Goal: Task Accomplishment & Management: Use online tool/utility

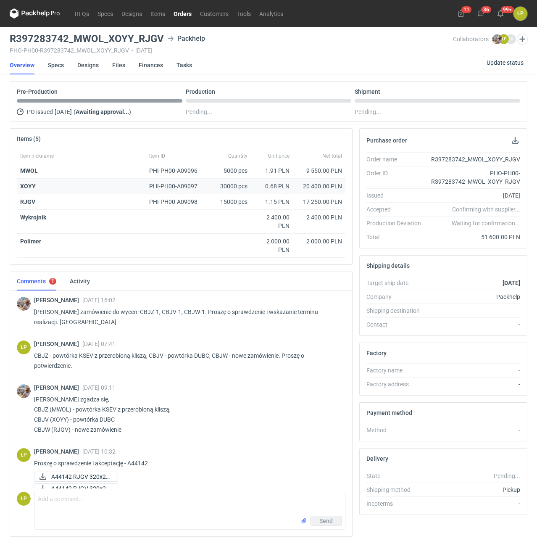
scroll to position [21, 0]
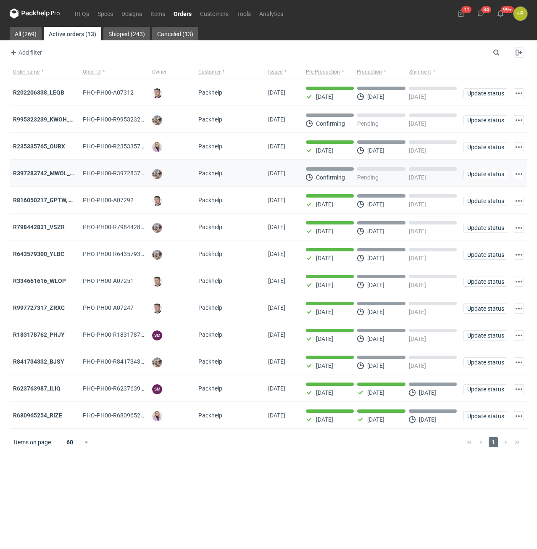
click at [58, 172] on strong "R397283742_MWOL_XOYY_RJGV" at bounding box center [58, 173] width 90 height 7
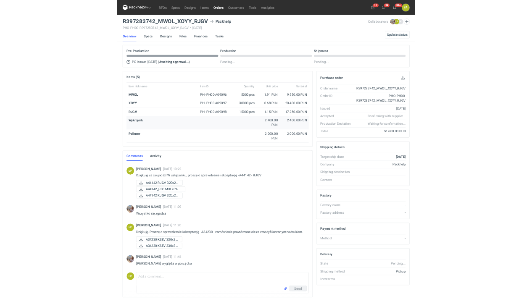
scroll to position [441, 0]
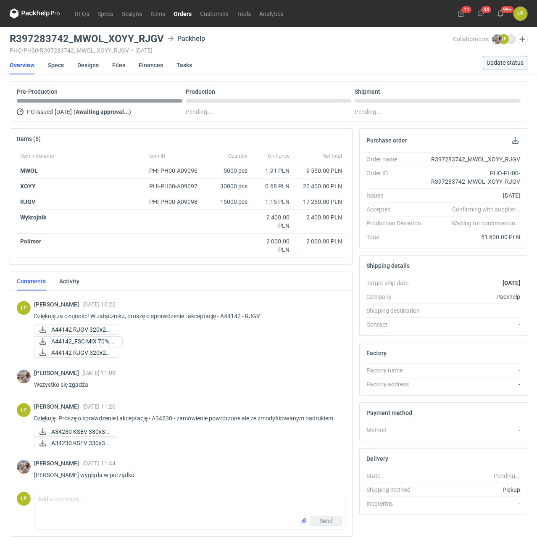
click at [498, 64] on span "Update status" at bounding box center [504, 63] width 37 height 6
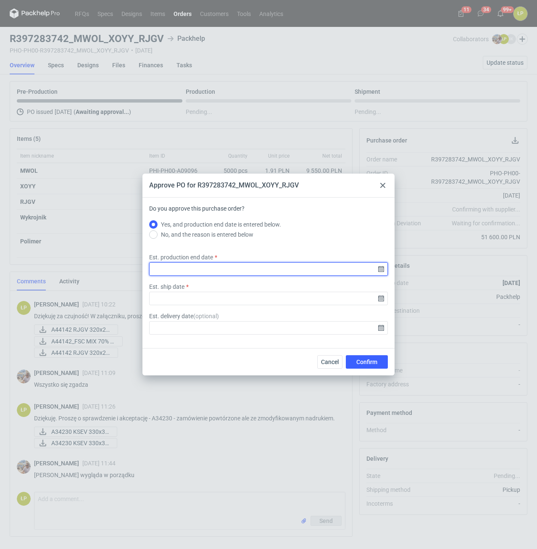
click at [382, 272] on input "Est. production end date" at bounding box center [268, 268] width 239 height 13
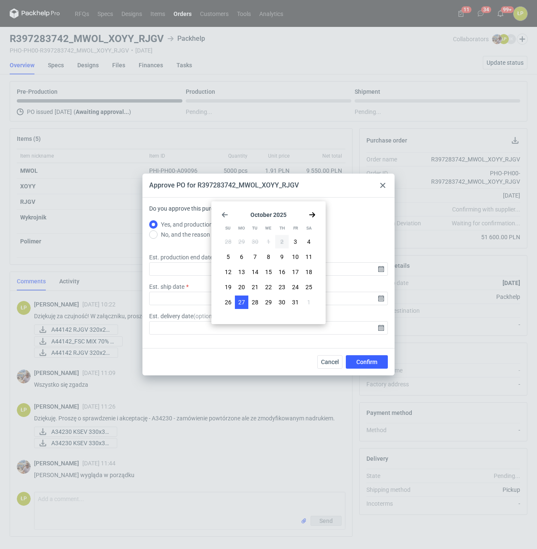
click at [245, 302] on button "27" at bounding box center [241, 301] width 13 height 13
type input "2025-10-27"
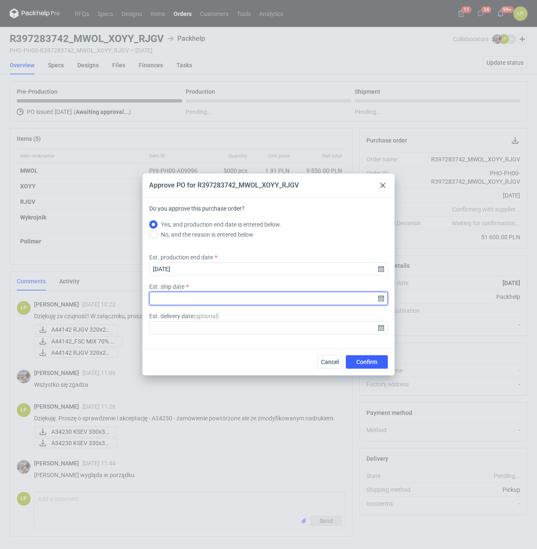
click at [379, 294] on input "Est. ship date" at bounding box center [268, 298] width 239 height 13
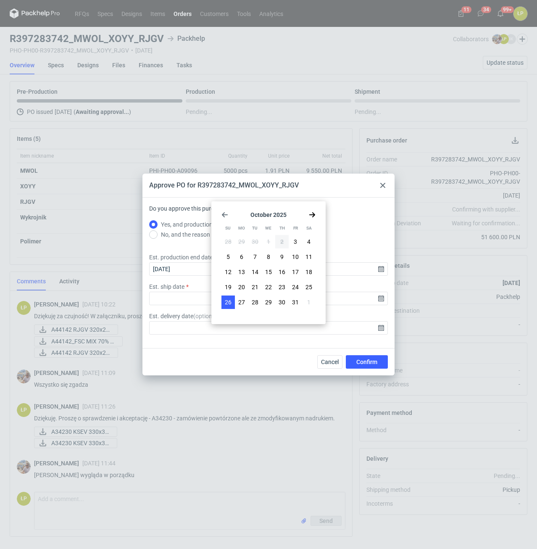
click at [233, 299] on button "26" at bounding box center [227, 301] width 13 height 13
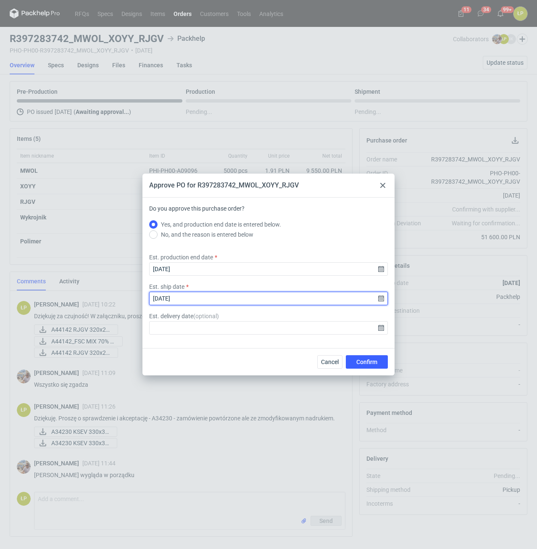
click at [380, 297] on input "2025-10-26" at bounding box center [268, 298] width 239 height 13
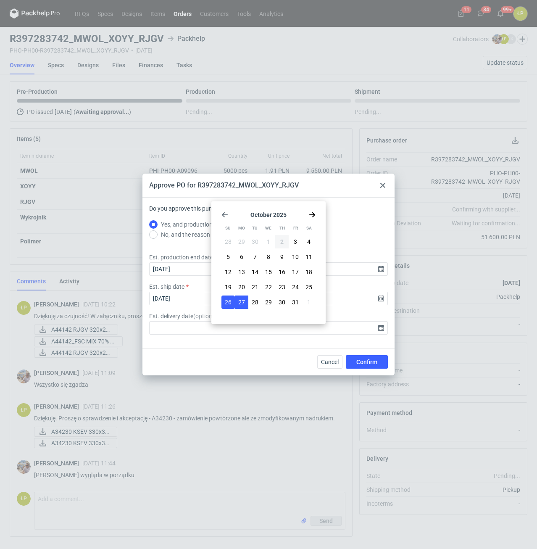
click at [245, 299] on button "27" at bounding box center [241, 301] width 13 height 13
type input "2025-10-27"
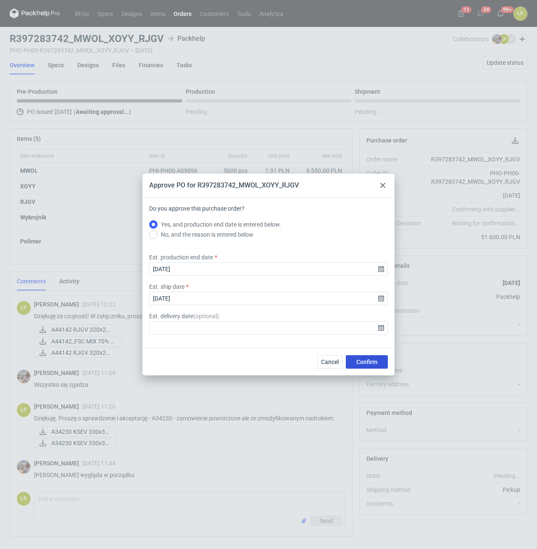
click at [365, 358] on button "Confirm" at bounding box center [367, 361] width 42 height 13
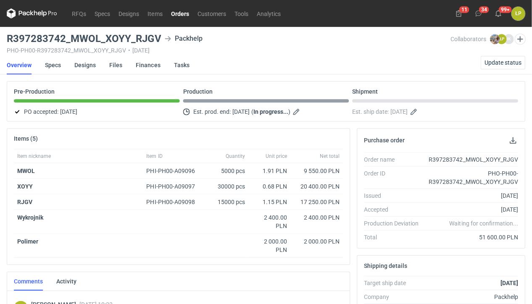
scroll to position [441, 0]
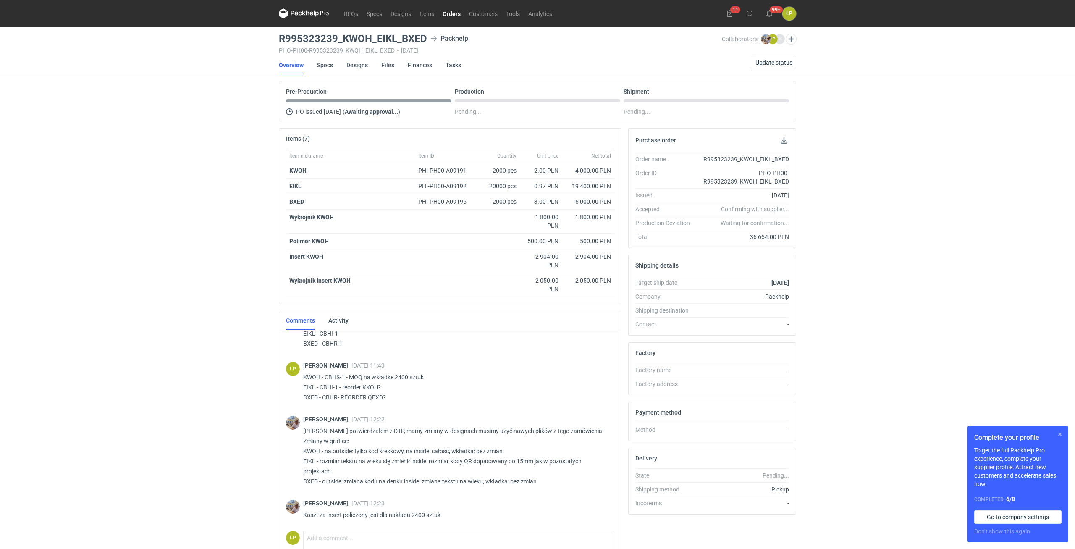
scroll to position [39, 0]
click at [531, 303] on button "button" at bounding box center [1060, 434] width 10 height 10
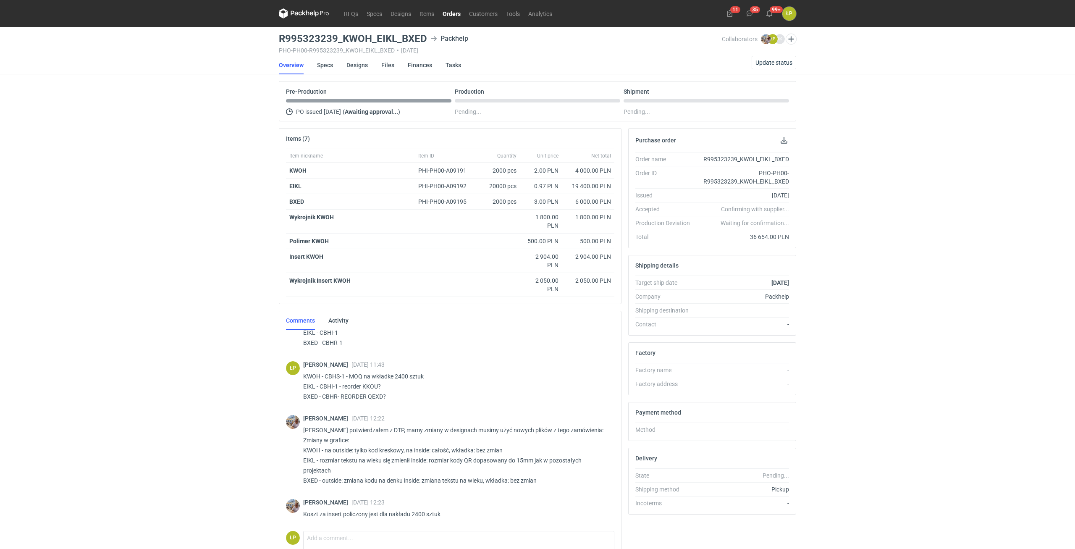
click at [346, 303] on p "Panie Łukaszu potwierdzałem z DTP, mamy zmiany w designach musimy użyć nowych p…" at bounding box center [455, 455] width 305 height 60
drag, startPoint x: 336, startPoint y: 449, endPoint x: 376, endPoint y: 454, distance: 40.6
click at [377, 303] on p "Panie Łukaszu potwierdzałem z DTP, mamy zmiany w designach musimy użyć nowych p…" at bounding box center [455, 455] width 305 height 60
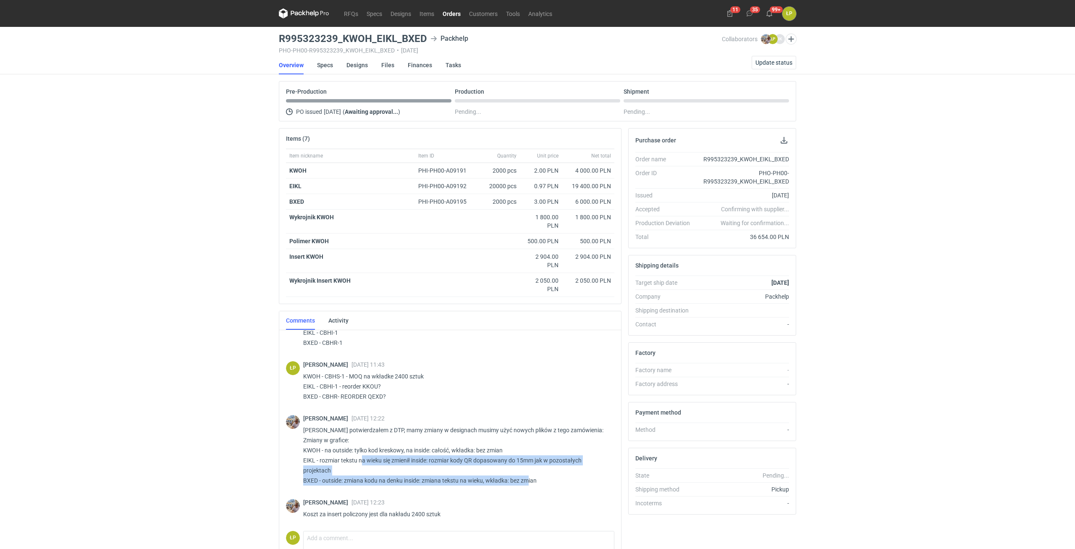
drag, startPoint x: 363, startPoint y: 460, endPoint x: 540, endPoint y: 482, distance: 178.7
click at [531, 303] on p "Panie Łukaszu potwierdzałem z DTP, mamy zmiany w designach musimy użyć nowych p…" at bounding box center [455, 455] width 305 height 60
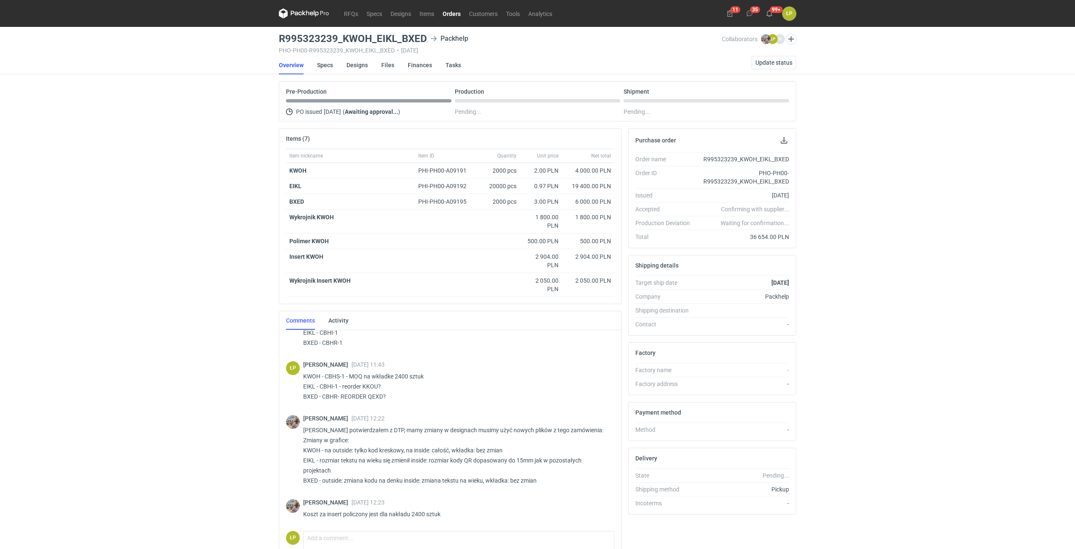
click at [531, 303] on p "Panie Łukaszu potwierdzałem z DTP, mamy zmiany w designach musimy użyć nowych p…" at bounding box center [455, 455] width 305 height 60
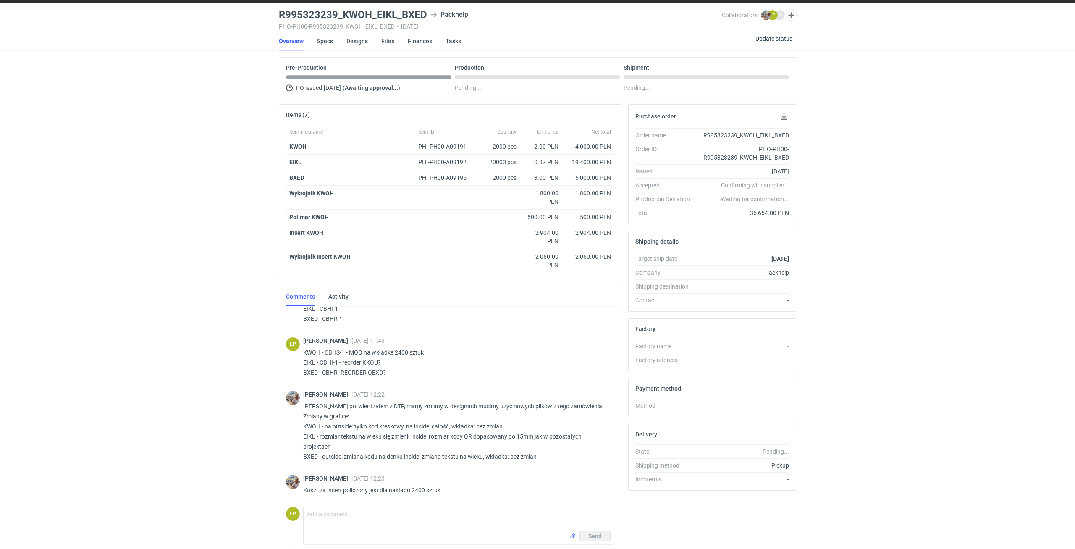
scroll to position [0, 0]
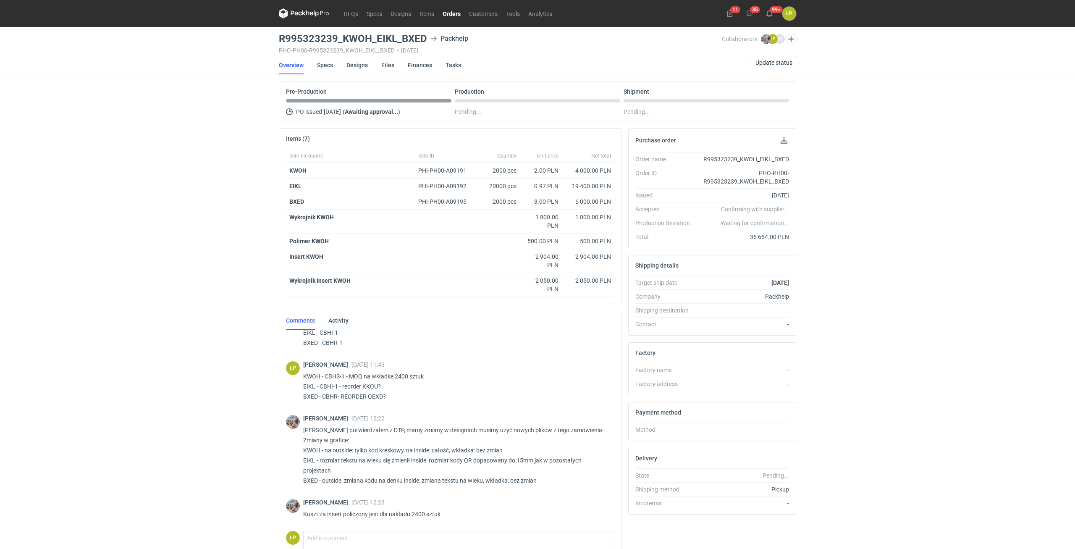
click at [367, 303] on p "KWOH - CBHS-1 - MOQ na wkładke 2400 sztuk EIKL - CBHI-1 - reorder KKOU? BXED - …" at bounding box center [455, 386] width 305 height 30
copy p "KKOU"
click at [295, 187] on strong "EIKL" at bounding box center [295, 186] width 12 height 7
click at [361, 66] on link "Designs" at bounding box center [357, 65] width 21 height 18
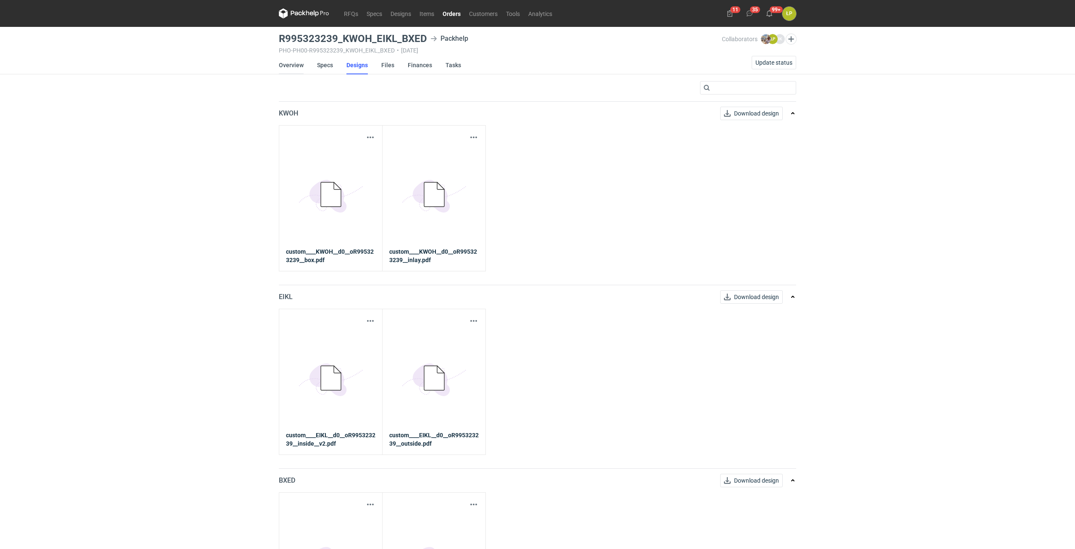
click at [297, 70] on link "Overview" at bounding box center [291, 65] width 25 height 18
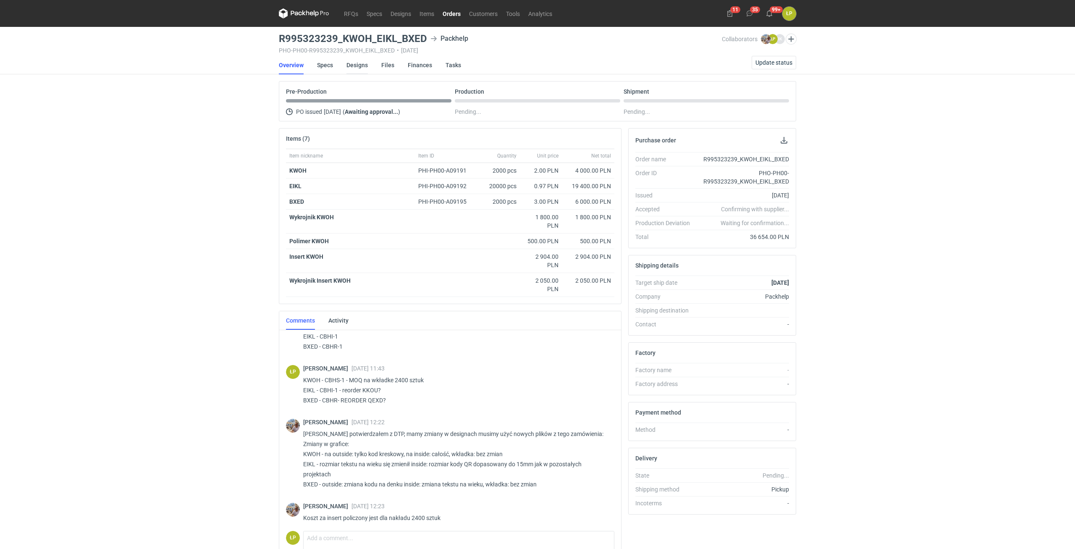
scroll to position [39, 0]
click at [355, 67] on link "Designs" at bounding box center [357, 65] width 21 height 18
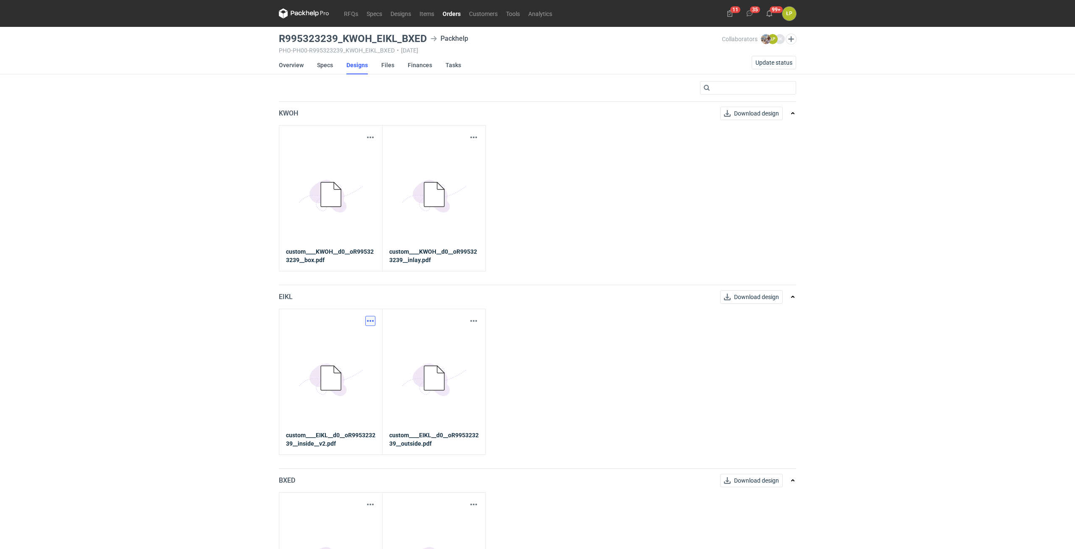
click at [370, 303] on button "button" at bounding box center [370, 321] width 10 height 10
click at [370, 303] on link "Download design part" at bounding box center [333, 339] width 77 height 13
click at [471, 303] on button "button" at bounding box center [474, 321] width 10 height 10
click at [452, 303] on link "Download design part" at bounding box center [436, 339] width 77 height 13
click at [281, 64] on link "Overview" at bounding box center [291, 65] width 25 height 18
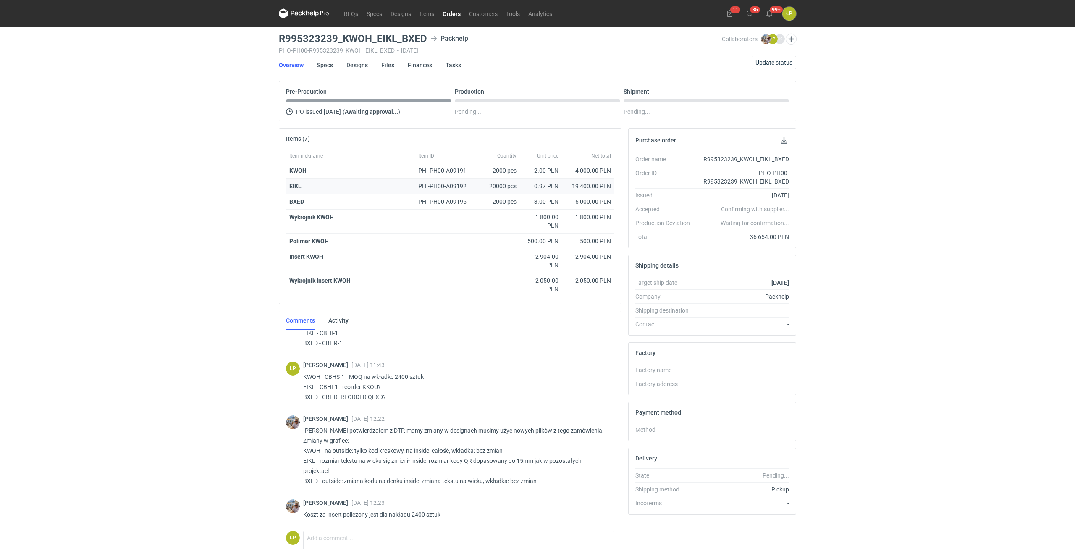
scroll to position [39, 0]
drag, startPoint x: 379, startPoint y: 461, endPoint x: 524, endPoint y: 461, distance: 144.9
click at [524, 303] on p "Panie Łukaszu potwierdzałem z DTP, mamy zmiany w designach musimy użyć nowych p…" at bounding box center [455, 455] width 305 height 60
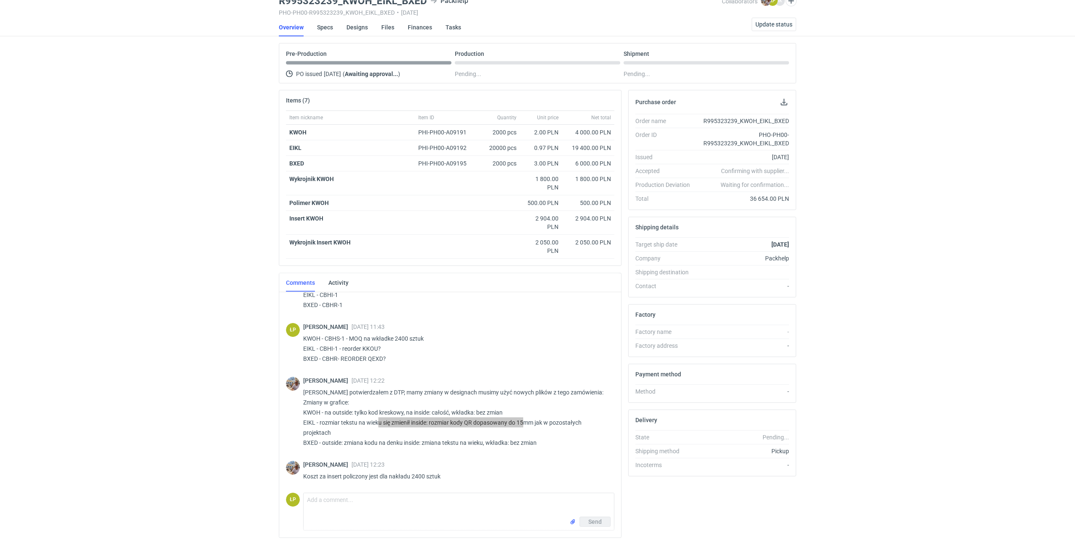
scroll to position [60, 0]
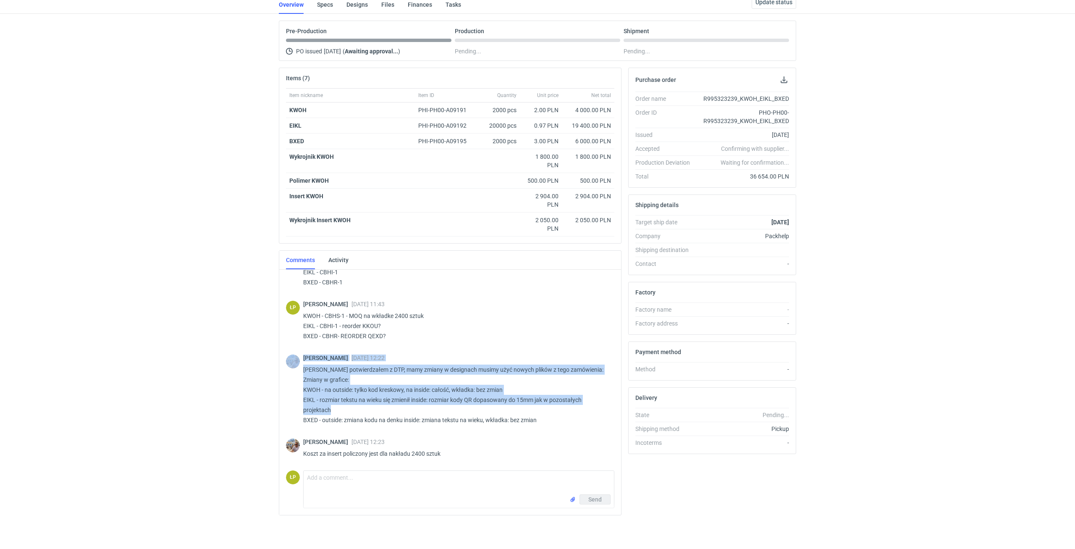
drag, startPoint x: 344, startPoint y: 410, endPoint x: 301, endPoint y: 403, distance: 43.3
click at [301, 303] on div "Michał Palasek 02 Oct 2025 12:22 Panie Łukaszu potwierdzałem z DTP, mamy zmiany…" at bounding box center [450, 392] width 329 height 84
click at [302, 303] on div "Michał Palasek 02 Oct 2025 12:22 Panie Łukaszu potwierdzałem z DTP, mamy zmiany…" at bounding box center [450, 392] width 329 height 84
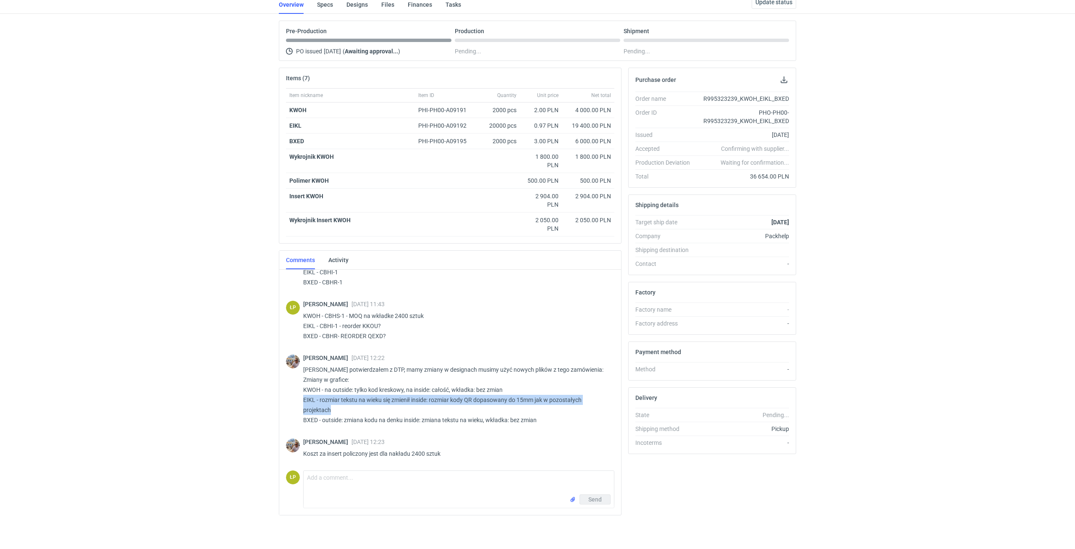
drag, startPoint x: 302, startPoint y: 400, endPoint x: 332, endPoint y: 409, distance: 31.1
click at [332, 303] on div "Michał Palasek 02 Oct 2025 12:22 Panie Łukaszu potwierdzałem z DTP, mamy zmiany…" at bounding box center [450, 392] width 329 height 84
copy p "EIKL - rozmiar tekstu na wieku się zmienił inside: rozmiar kody QR dopasowany d…"
click at [347, 303] on textarea "Comment message" at bounding box center [459, 483] width 310 height 24
paste textarea "EIKL - rozmiar tekstu na wieku się zmienił inside: rozmiar kody QR dopasowany d…"
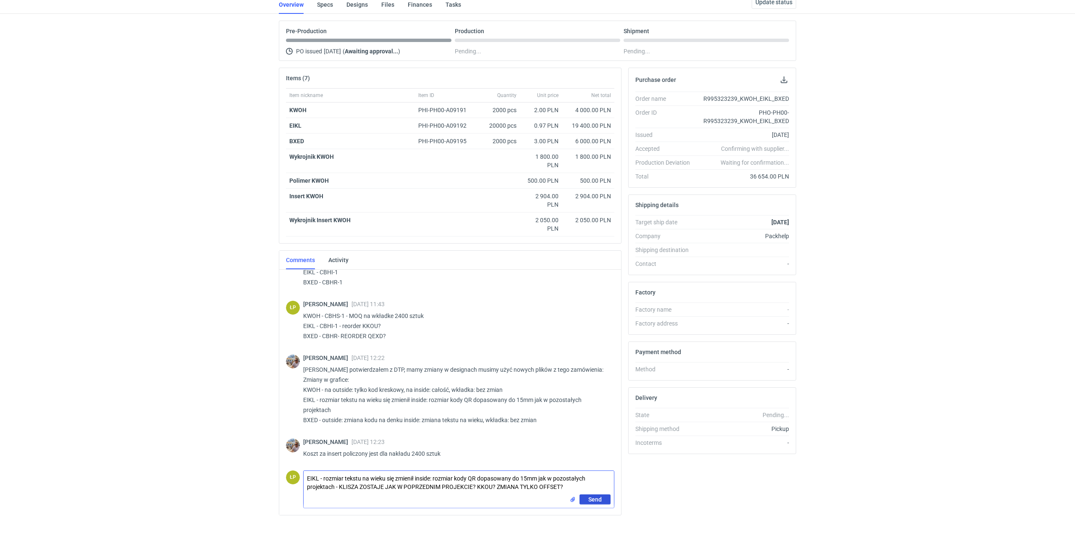
type textarea "EIKL - rozmiar tekstu na wieku się zmienił inside: rozmiar kody QR dopasowany d…"
click at [531, 303] on button "Send" at bounding box center [595, 499] width 31 height 10
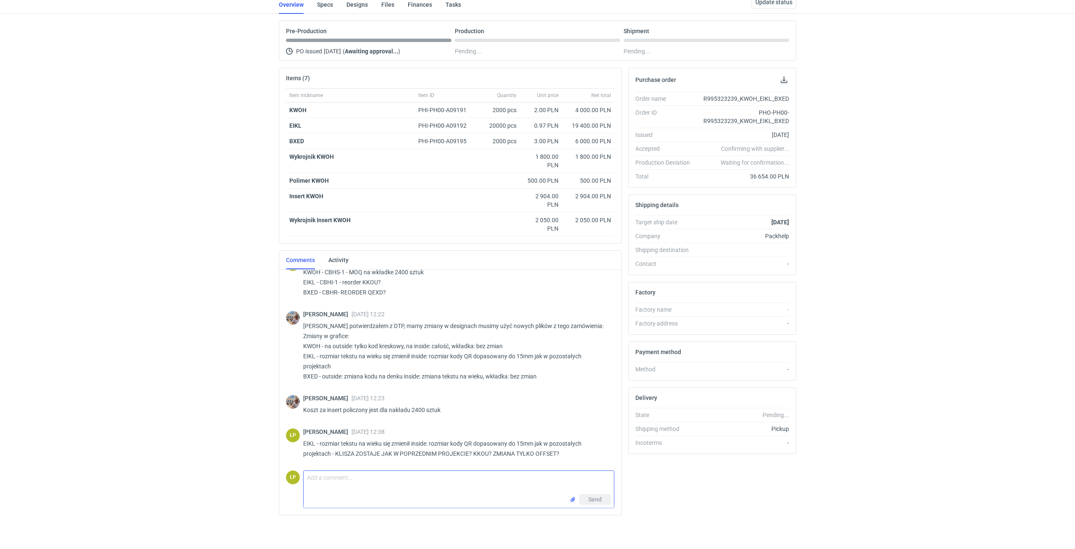
scroll to position [0, 0]
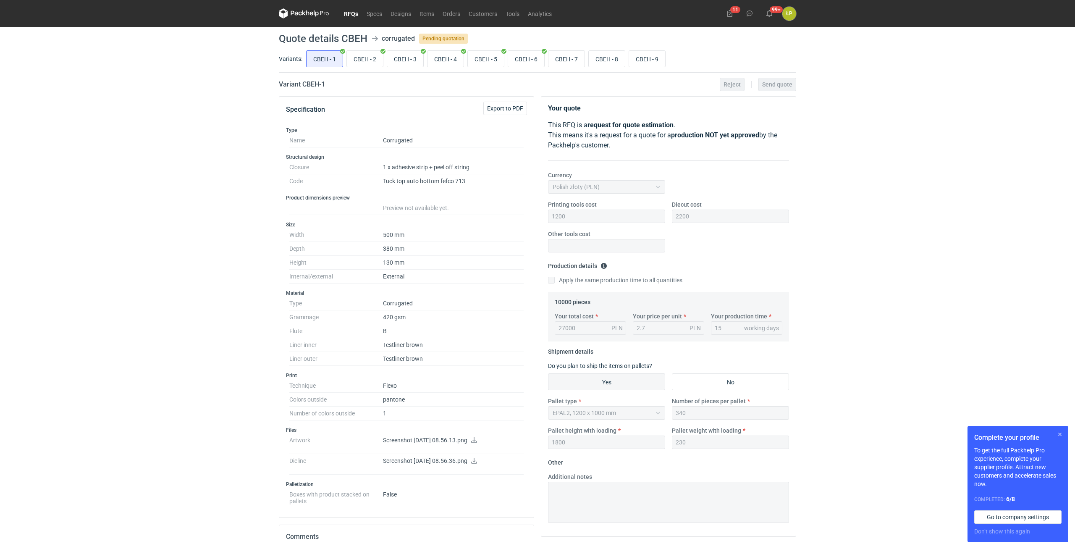
click at [1057, 433] on button "button" at bounding box center [1060, 434] width 10 height 10
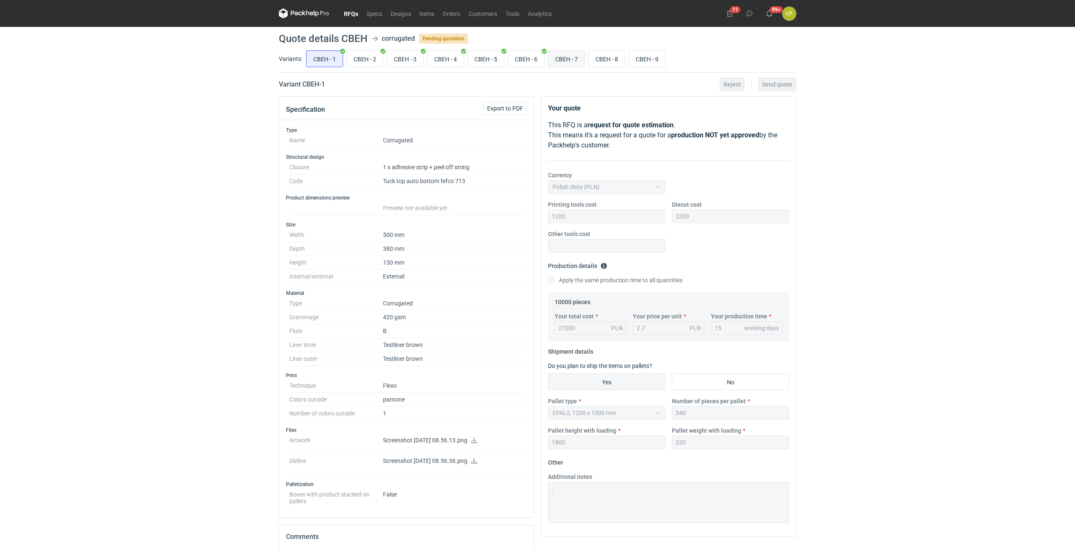
click at [569, 62] on input "CBEH - 7" at bounding box center [567, 59] width 36 height 16
radio input "true"
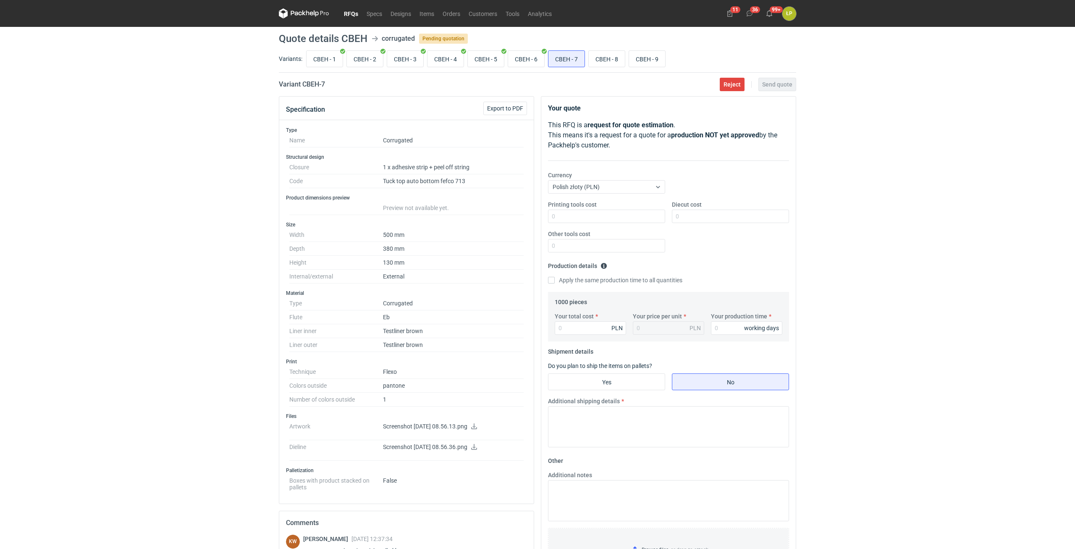
click at [477, 426] on icon at bounding box center [474, 426] width 6 height 6
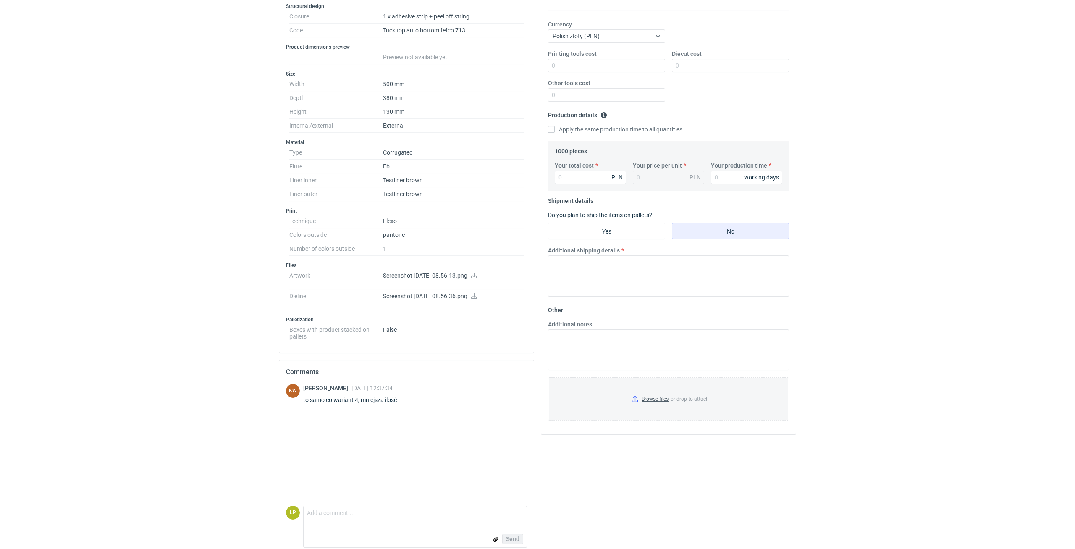
scroll to position [163, 0]
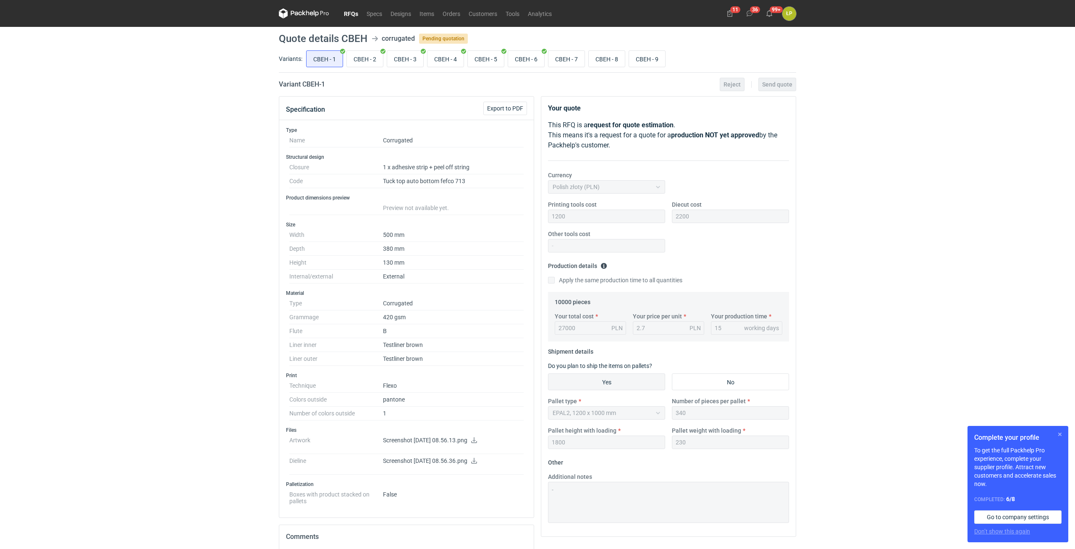
click at [1057, 434] on button "button" at bounding box center [1060, 434] width 10 height 10
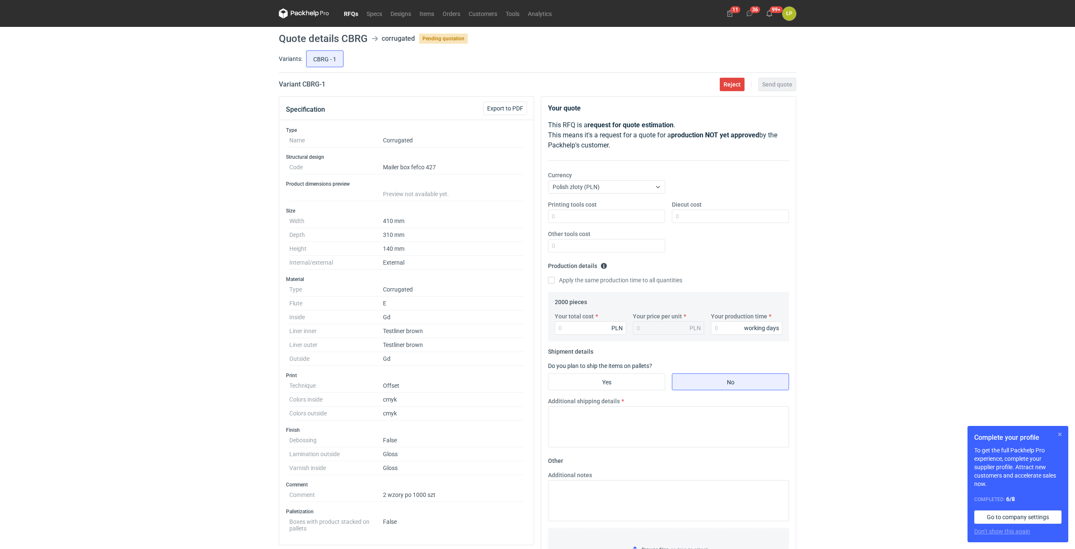
click at [1057, 436] on button "button" at bounding box center [1060, 434] width 10 height 10
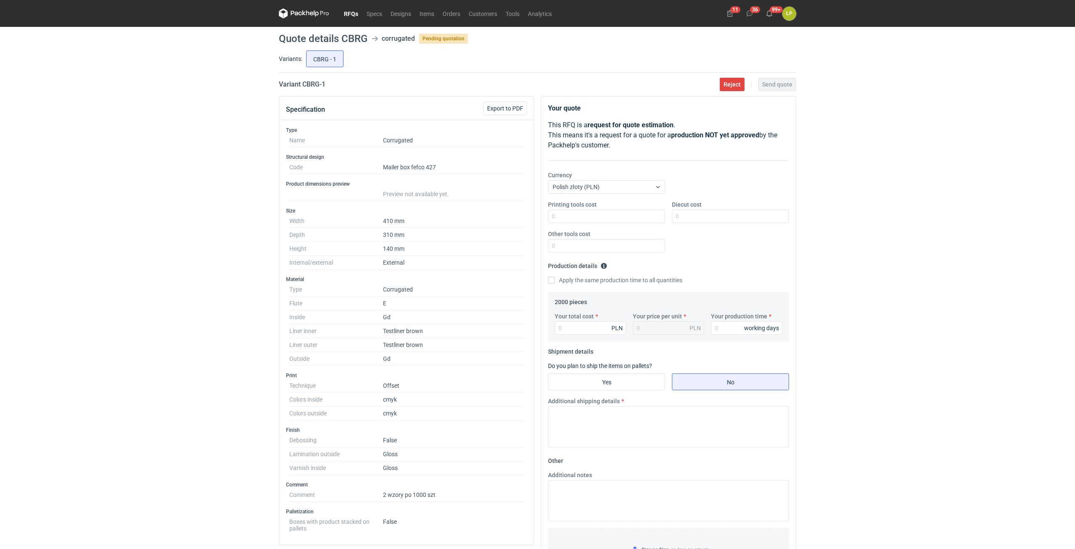
click at [897, 252] on div "RFQs Specs Designs Items Orders Customers Tools Analytics 11 36 99+ ŁP Łukasz P…" at bounding box center [537, 274] width 1075 height 549
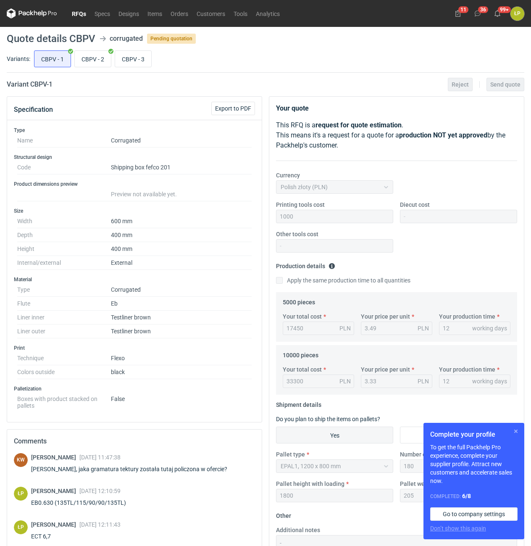
click at [515, 431] on button "button" at bounding box center [516, 431] width 10 height 10
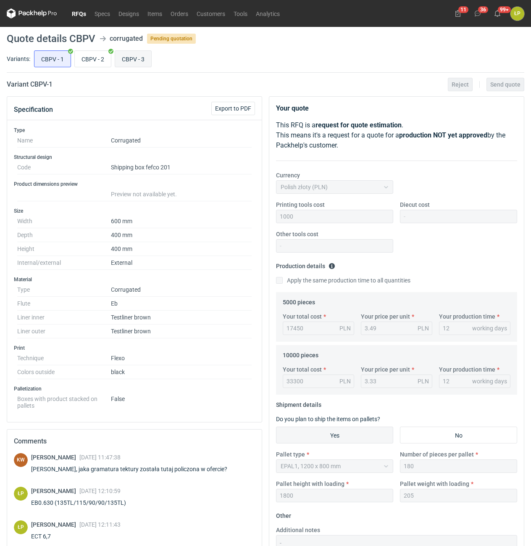
click at [126, 63] on input "CBPV - 3" at bounding box center [133, 59] width 36 height 16
radio input "true"
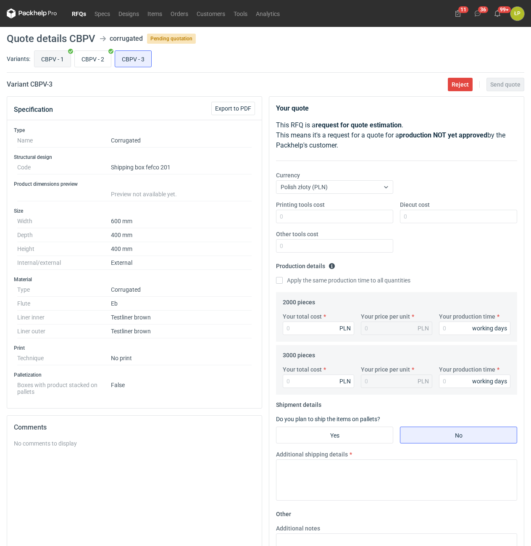
click at [70, 63] on input "CBPV - 1" at bounding box center [52, 59] width 36 height 16
radio input "true"
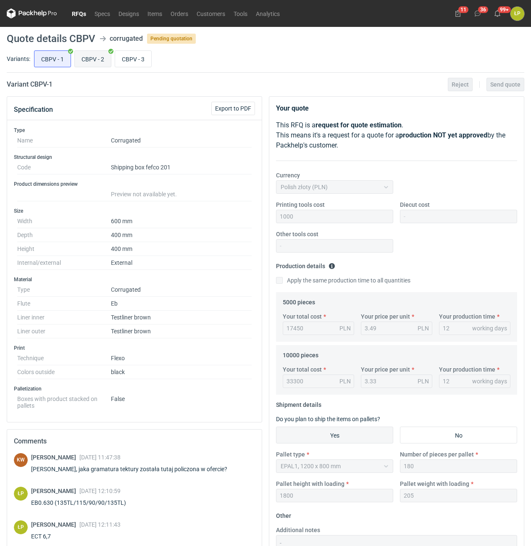
click at [82, 62] on input "CBPV - 2" at bounding box center [93, 59] width 36 height 16
radio input "true"
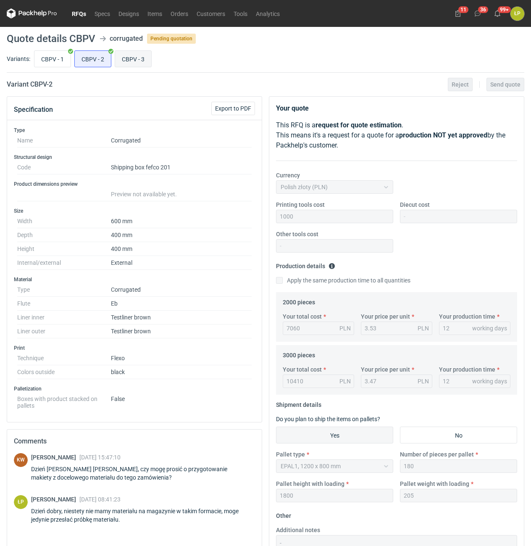
click at [124, 58] on input "CBPV - 3" at bounding box center [133, 59] width 36 height 16
radio input "true"
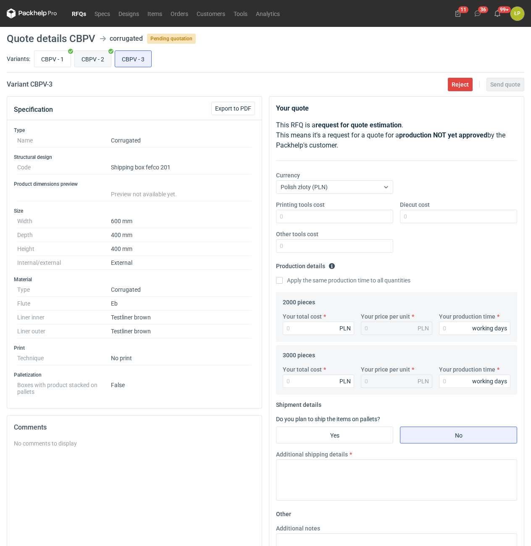
click at [100, 59] on input "CBPV - 2" at bounding box center [93, 59] width 36 height 16
radio input "true"
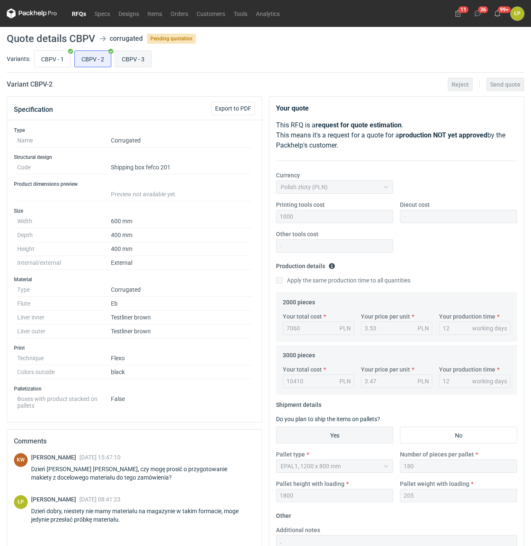
click at [122, 60] on input "CBPV - 3" at bounding box center [133, 59] width 36 height 16
radio input "true"
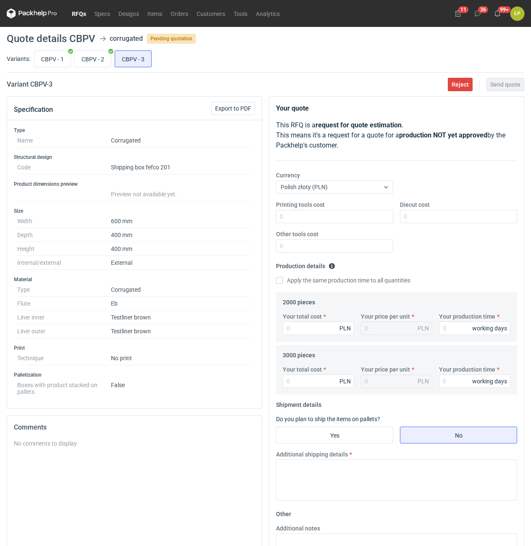
click at [38, 83] on h2 "Variant CBPV - 3" at bounding box center [30, 84] width 46 height 10
copy h2 "CBPV"
click at [48, 60] on input "CBPV - 1" at bounding box center [52, 59] width 36 height 16
radio input "true"
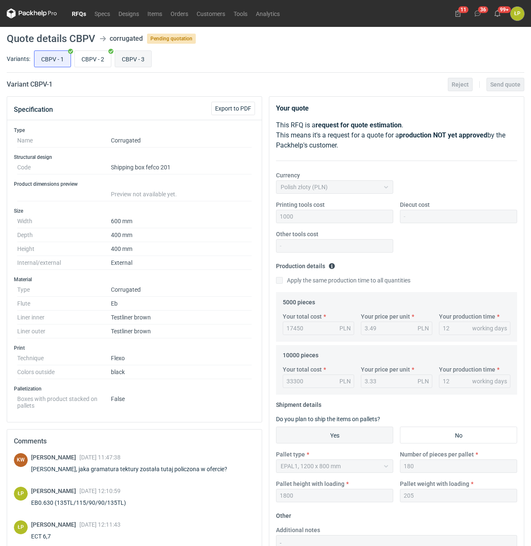
click at [121, 60] on input "CBPV - 3" at bounding box center [133, 59] width 36 height 16
radio input "true"
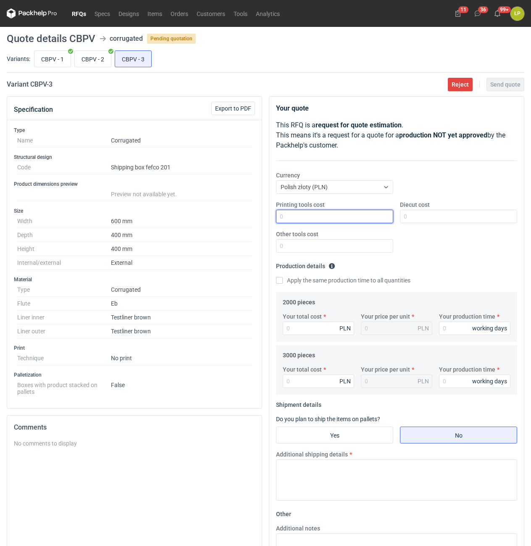
click at [294, 213] on input "Printing tools cost" at bounding box center [334, 216] width 117 height 13
type input "0"
click at [426, 211] on input "Diecut cost" at bounding box center [458, 216] width 117 height 13
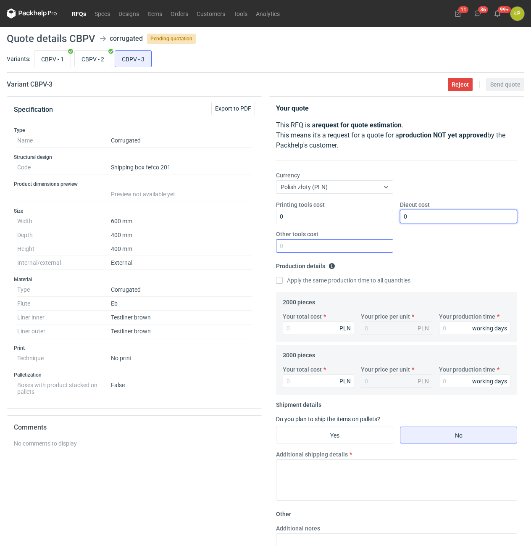
type input "0"
click at [368, 247] on input "Other tools cost" at bounding box center [334, 245] width 117 height 13
type input "0"
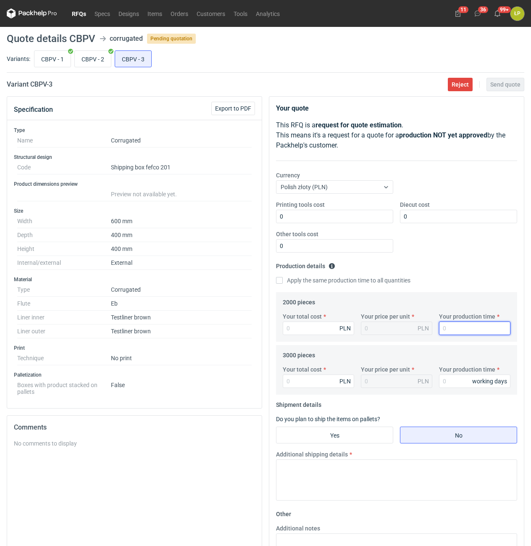
click at [451, 324] on input "Your production time" at bounding box center [474, 327] width 71 height 13
type input "12"
type input "10"
click at [313, 279] on label "Apply the same production time to all quantities" at bounding box center [343, 280] width 134 height 8
click at [283, 279] on input "Apply the same production time to all quantities" at bounding box center [279, 280] width 7 height 7
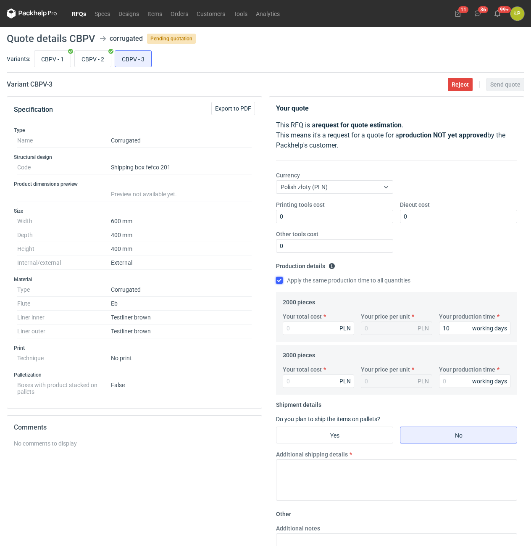
checkbox input "true"
type input "10"
click at [318, 326] on input "Your total cost" at bounding box center [318, 327] width 71 height 13
type input "6780"
type input "3.39"
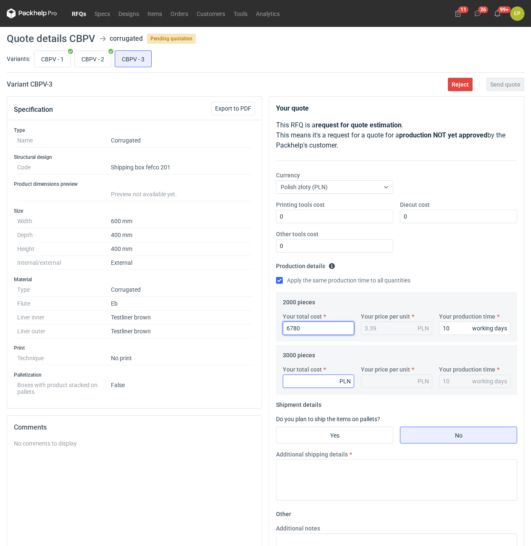
type input "6780"
click at [316, 377] on input "Your total cost" at bounding box center [318, 380] width 71 height 13
type input "102"
type input "0.03"
type input "1020"
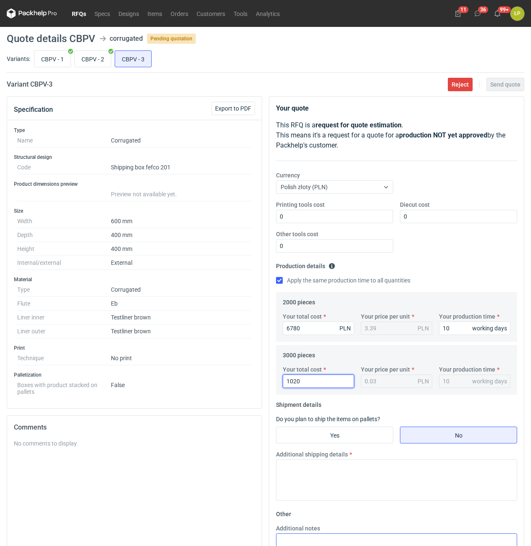
type input "0.34"
type input "10"
type input "10020"
type input "3.34"
type input "10020"
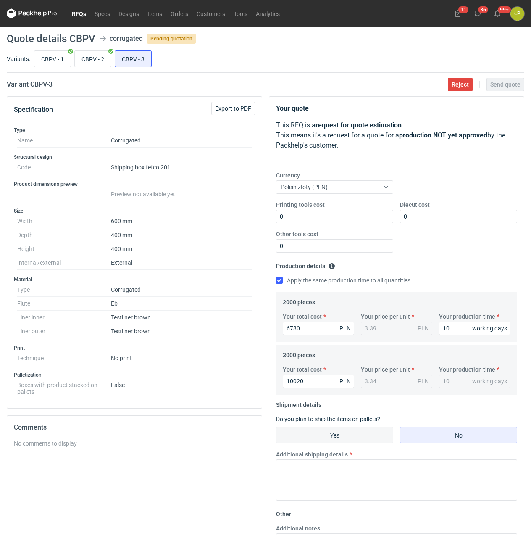
click at [358, 436] on input "Yes" at bounding box center [334, 435] width 116 height 16
radio input "true"
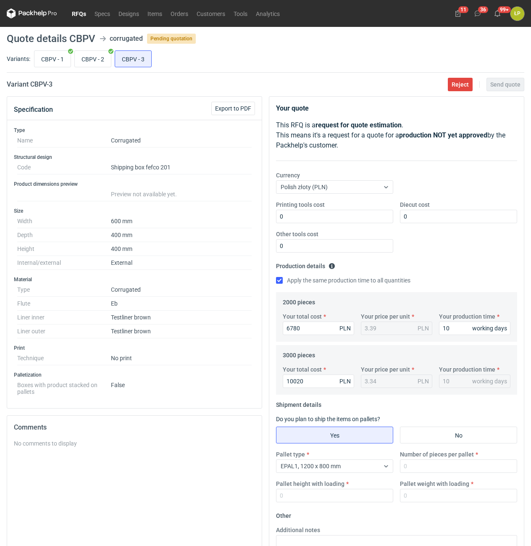
scroll to position [102, 0]
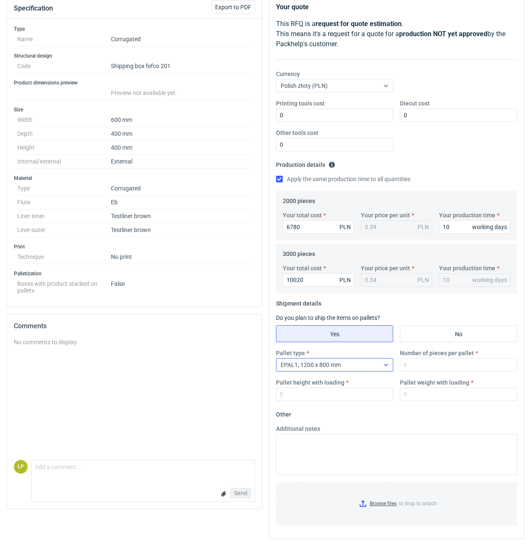
click at [328, 367] on span "EPAL1, 1200 x 800 mm" at bounding box center [311, 364] width 60 height 7
click at [428, 369] on input "Number of pieces per pallet" at bounding box center [458, 364] width 117 height 13
type input "180"
click at [369, 391] on input "Pallet height with loading" at bounding box center [334, 393] width 117 height 13
type input "1800"
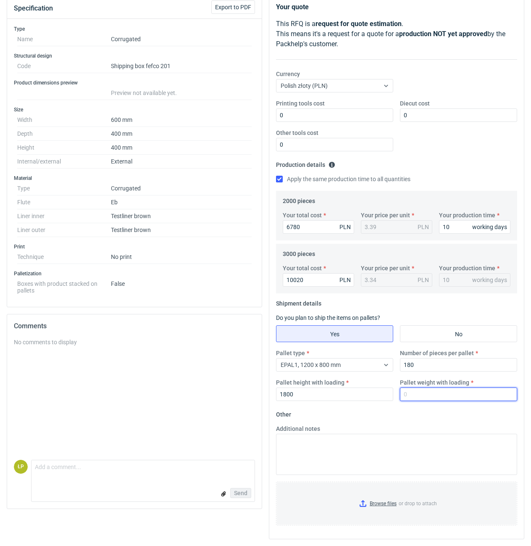
click at [420, 389] on input "Pallet weight with loading" at bounding box center [458, 393] width 117 height 13
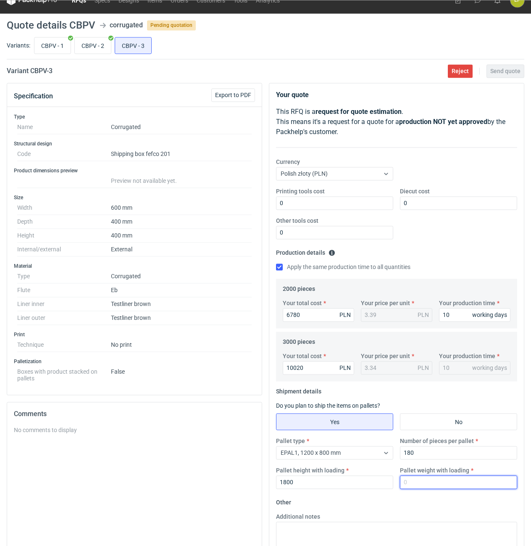
scroll to position [0, 0]
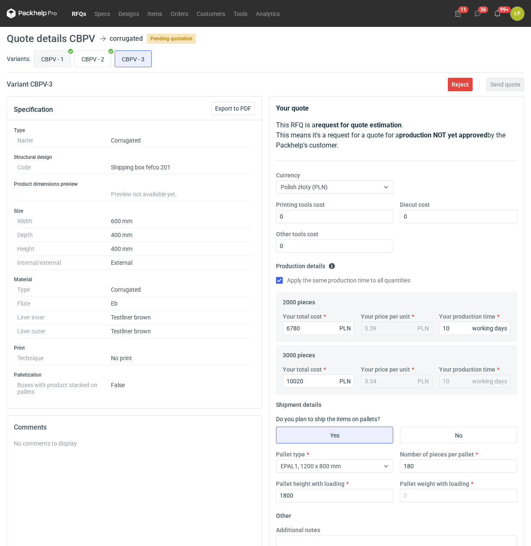
click at [62, 60] on input "CBPV - 1" at bounding box center [52, 59] width 36 height 16
radio input "true"
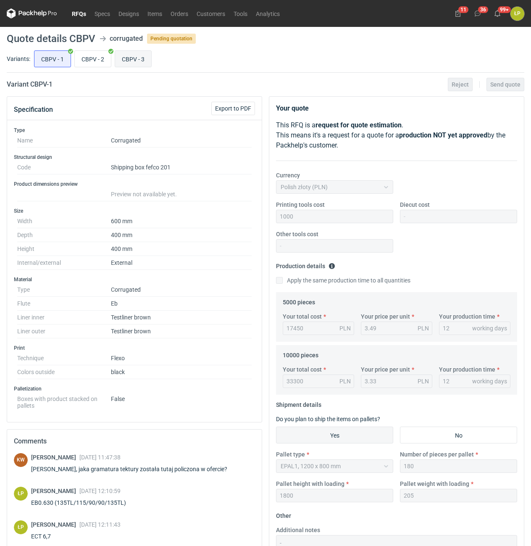
click at [123, 63] on input "CBPV - 3" at bounding box center [133, 59] width 36 height 16
radio input "true"
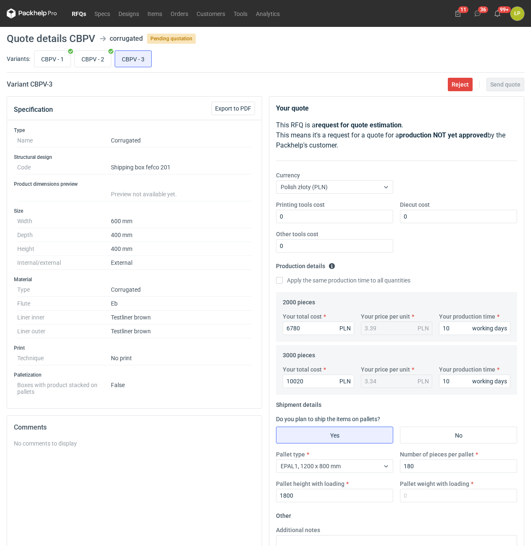
click at [415, 502] on div "Pallet type EPAL1, 1200 x 800 mm Number of pieces per pallet 180 Pallet height …" at bounding box center [397, 479] width 248 height 59
click at [417, 499] on input "Pallet weight with loading" at bounding box center [458, 495] width 117 height 13
type input "205"
click at [415, 508] on div "Pallet type EPAL1, 1200 x 800 mm Number of pieces per pallet 180 Pallet height …" at bounding box center [397, 479] width 248 height 59
click at [497, 89] on button "Send quote" at bounding box center [505, 84] width 38 height 13
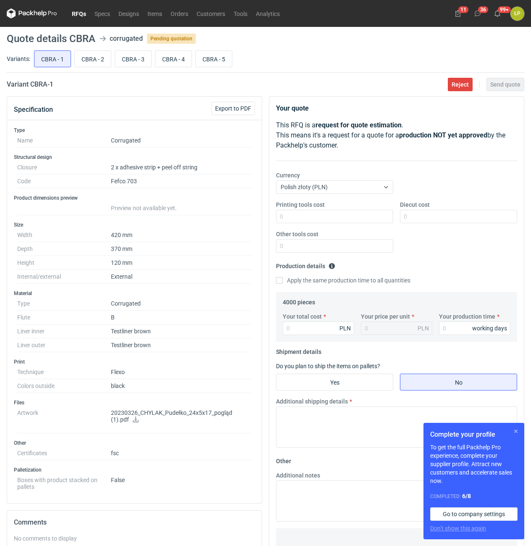
click at [516, 434] on button "button" at bounding box center [516, 431] width 10 height 10
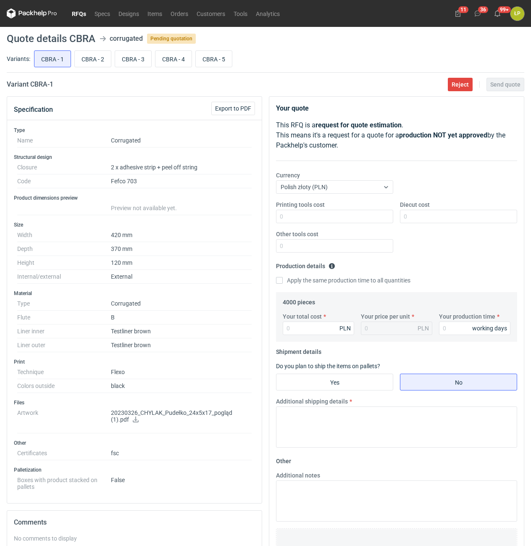
click at [132, 421] on icon at bounding box center [135, 419] width 7 height 6
click at [95, 61] on input "CBRA - 2" at bounding box center [93, 59] width 36 height 16
radio input "true"
click at [124, 59] on input "CBRA - 3" at bounding box center [133, 59] width 36 height 16
radio input "true"
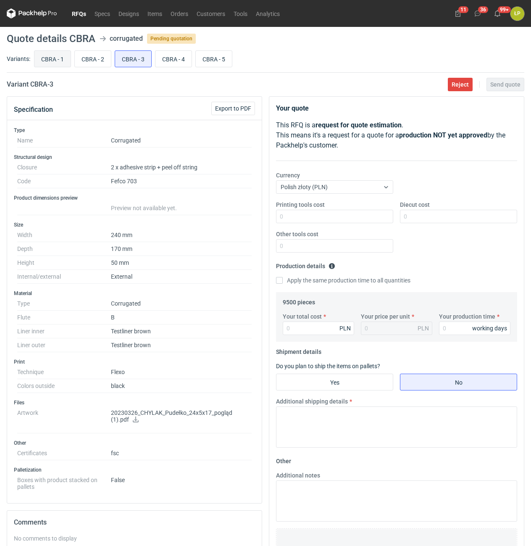
click at [60, 57] on input "CBRA - 1" at bounding box center [52, 59] width 36 height 16
radio input "true"
drag, startPoint x: 67, startPoint y: 88, endPoint x: 31, endPoint y: 88, distance: 36.1
click at [31, 88] on main "Quote details CBRA corrugated Pending quotation Variants: CBRA - 1 CBRA - 2 CBR…" at bounding box center [265, 369] width 524 height 685
copy h2 "CBRA - 1"
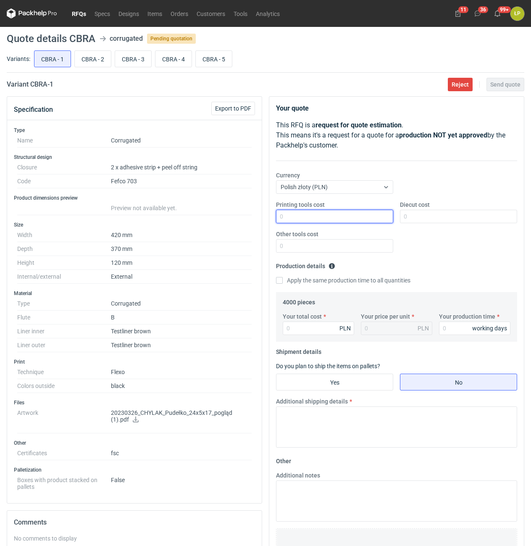
click at [349, 219] on input "Printing tools cost" at bounding box center [334, 216] width 117 height 13
type input "1200"
click at [421, 221] on input "Diecut cost" at bounding box center [458, 216] width 117 height 13
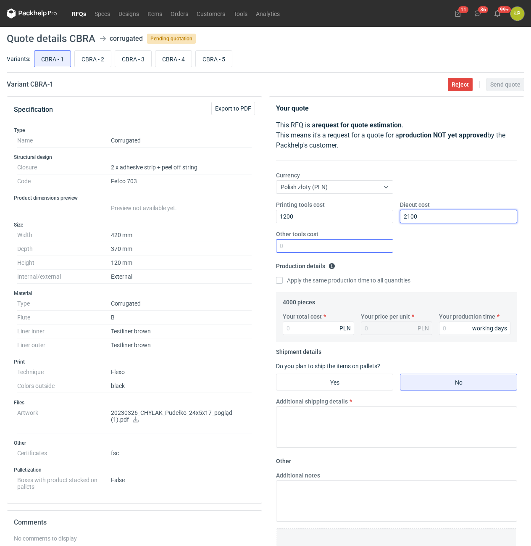
type input "2100"
click at [369, 247] on input "Other tools cost" at bounding box center [334, 245] width 117 height 13
type input "0"
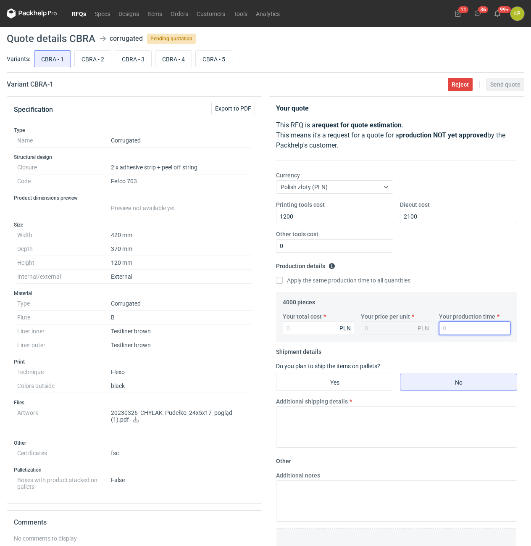
click at [447, 326] on input "Your production time" at bounding box center [474, 327] width 71 height 13
type input "15"
drag, startPoint x: 333, startPoint y: 326, endPoint x: 344, endPoint y: 360, distance: 35.2
click at [332, 328] on input "Your total cost" at bounding box center [318, 327] width 71 height 13
type input "10880"
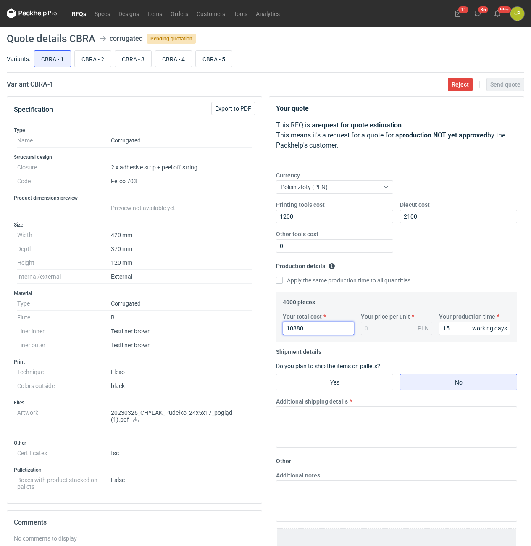
type input "2.72"
type input "10880"
click at [363, 385] on input "Yes" at bounding box center [334, 382] width 116 height 16
radio input "true"
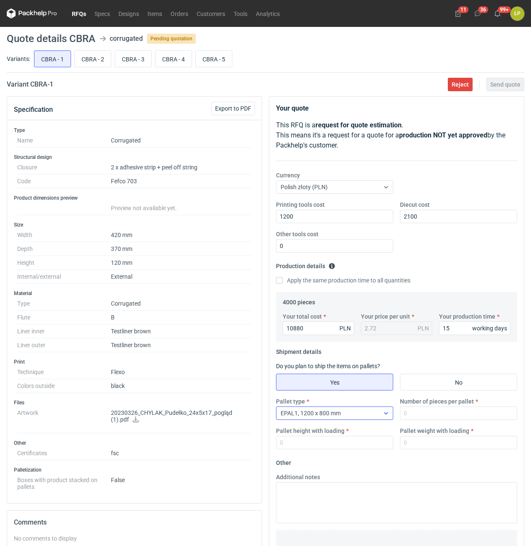
click at [365, 415] on div "EPAL1, 1200 x 800 mm" at bounding box center [327, 413] width 103 height 12
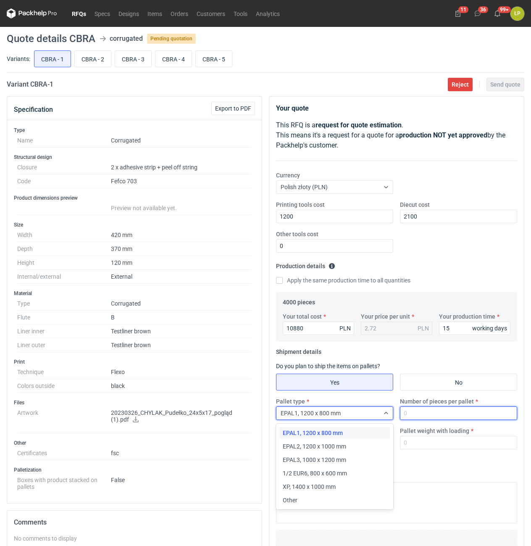
click at [412, 414] on input "Number of pieces per pallet" at bounding box center [458, 412] width 117 height 13
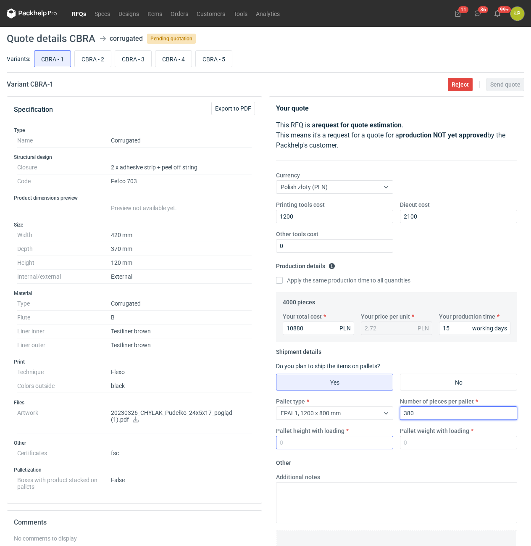
type input "380"
click at [368, 444] on input "Pallet height with loading" at bounding box center [334, 442] width 117 height 13
type input "1800"
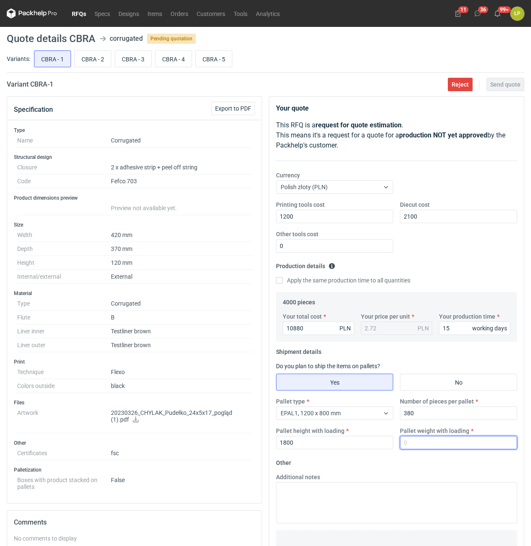
click at [421, 447] on input "Pallet weight with loading" at bounding box center [458, 442] width 117 height 13
click at [407, 439] on input "Pallet weight with loading" at bounding box center [458, 442] width 117 height 13
type input "260"
click at [412, 459] on form "Other Additional notes Browse files or drop to attach" at bounding box center [396, 518] width 241 height 124
click at [497, 89] on button "Send quote" at bounding box center [505, 84] width 38 height 13
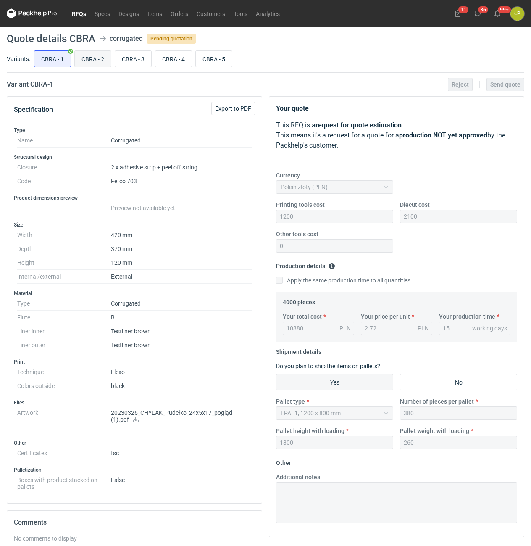
click at [94, 62] on input "CBRA - 2" at bounding box center [93, 59] width 36 height 16
radio input "true"
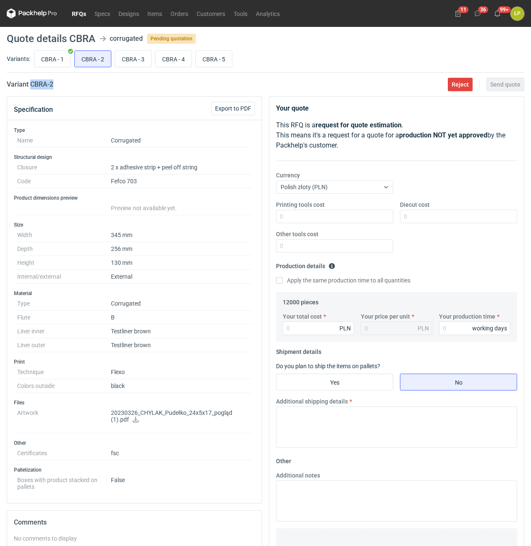
drag, startPoint x: 82, startPoint y: 87, endPoint x: 30, endPoint y: 89, distance: 52.5
click at [30, 89] on div "Variant CBRA - 2 Reject Send quote" at bounding box center [266, 84] width 518 height 10
copy h2 "CBRA - 2"
click at [331, 219] on input "Printing tools cost" at bounding box center [334, 216] width 117 height 13
type input "1400"
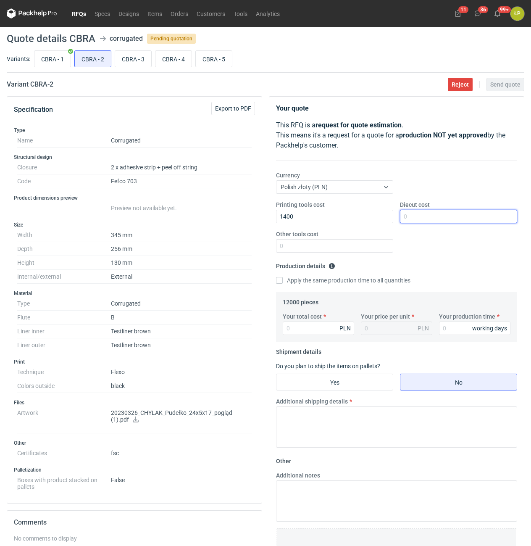
click at [426, 213] on input "Diecut cost" at bounding box center [458, 216] width 117 height 13
type input "1"
type input "2500"
click at [360, 236] on div "Other tools cost" at bounding box center [335, 241] width 124 height 23
click at [360, 239] on div "Other tools cost" at bounding box center [335, 241] width 124 height 23
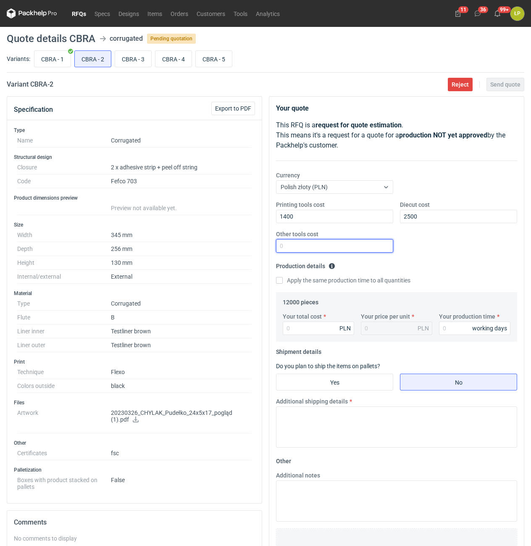
click at [363, 247] on input "Other tools cost" at bounding box center [334, 245] width 117 height 13
type input "0"
click at [462, 325] on input "Your production time" at bounding box center [474, 327] width 71 height 13
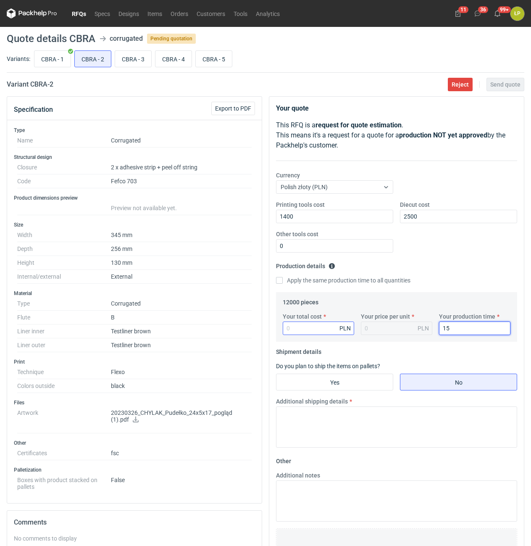
type input "15"
click at [325, 331] on input "Your total cost" at bounding box center [318, 327] width 71 height 13
type input "17520"
type input "1.46"
type input "17520"
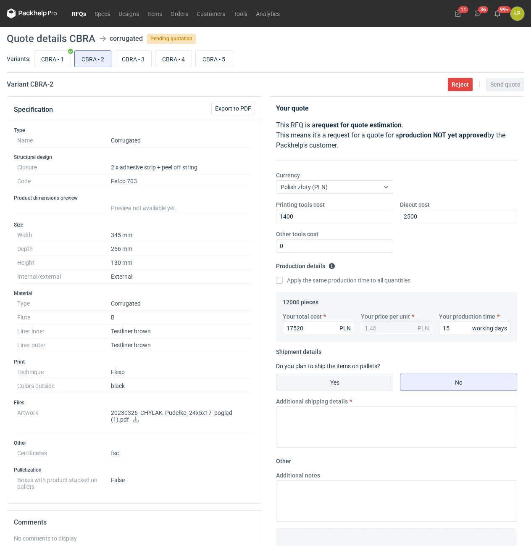
click at [370, 382] on input "Yes" at bounding box center [334, 382] width 116 height 16
radio input "true"
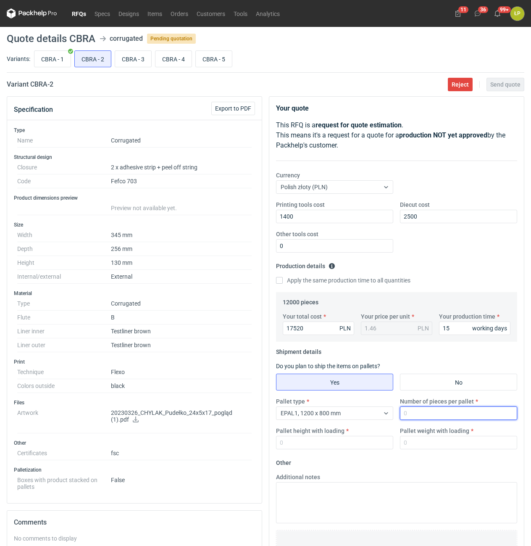
click at [410, 413] on input "Number of pieces per pallet" at bounding box center [458, 412] width 117 height 13
click at [445, 410] on input "Number of pieces per pallet" at bounding box center [458, 412] width 117 height 13
type input "760"
click at [337, 451] on div "Pallet type EPAL1, 1200 x 800 mm Number of pieces per pallet 760 Pallet height …" at bounding box center [397, 426] width 248 height 59
click at [338, 446] on input "Pallet height with loading" at bounding box center [334, 442] width 117 height 13
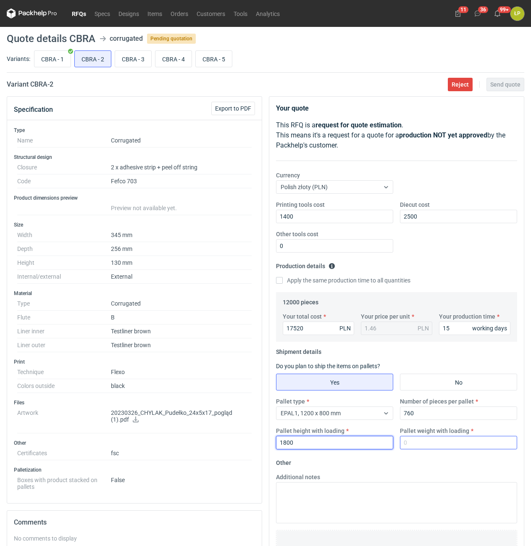
type input "1800"
click at [410, 443] on input "Pallet weight with loading" at bounding box center [458, 442] width 117 height 13
click at [458, 439] on input "Pallet weight with loading" at bounding box center [458, 442] width 117 height 13
type input "270"
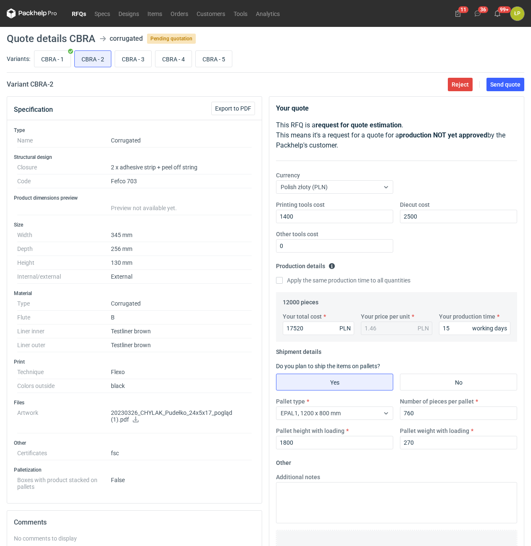
click at [453, 462] on fieldset "Other Additional notes Browse files or drop to attach" at bounding box center [396, 518] width 241 height 124
click at [517, 89] on button "Send quote" at bounding box center [505, 84] width 38 height 13
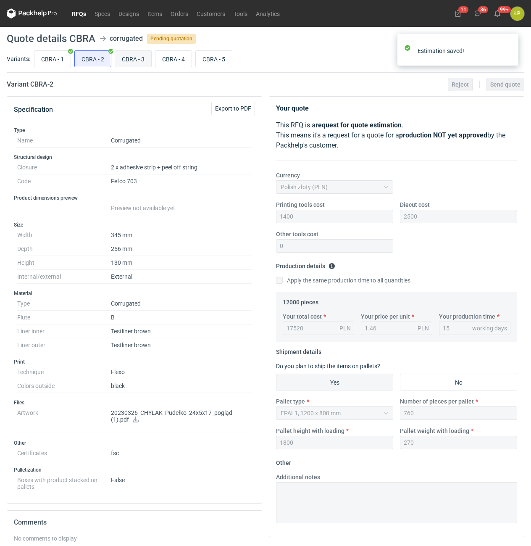
click at [135, 60] on input "CBRA - 3" at bounding box center [133, 59] width 36 height 16
radio input "true"
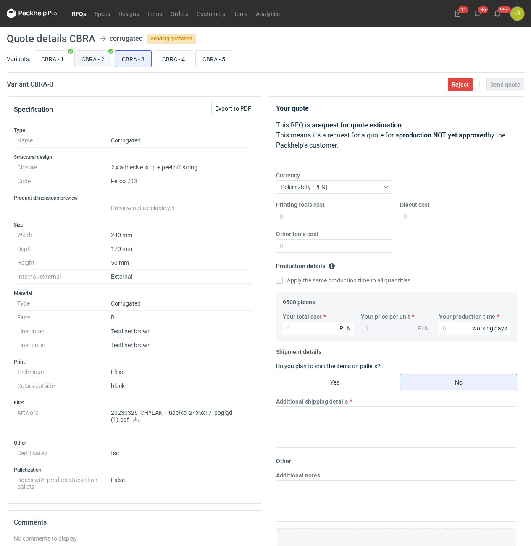
click at [88, 63] on input "CBRA - 2" at bounding box center [93, 59] width 36 height 16
radio input "true"
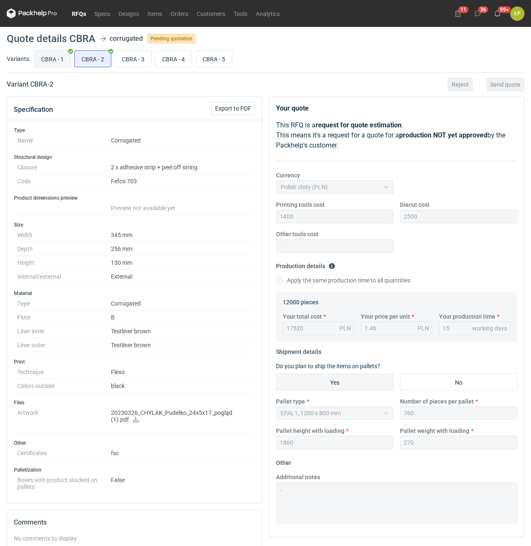
click at [48, 60] on input "CBRA - 1" at bounding box center [52, 59] width 36 height 16
radio input "true"
click at [87, 60] on input "CBRA - 2" at bounding box center [93, 59] width 36 height 16
radio input "true"
click at [56, 59] on input "CBRA - 1" at bounding box center [52, 59] width 36 height 16
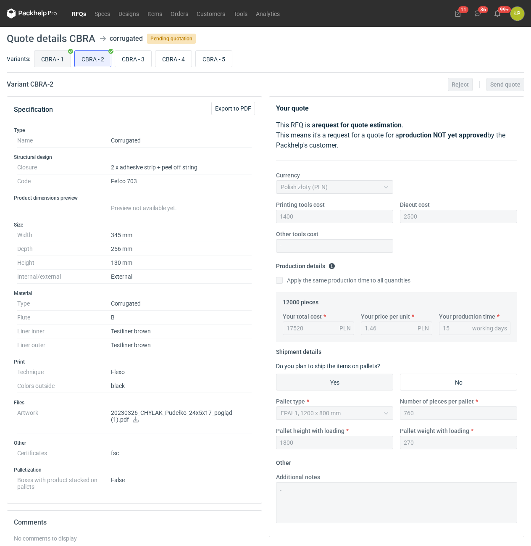
radio input "true"
click at [86, 59] on input "CBRA - 2" at bounding box center [93, 59] width 36 height 16
radio input "true"
click at [127, 58] on input "CBRA - 3" at bounding box center [133, 59] width 36 height 16
radio input "true"
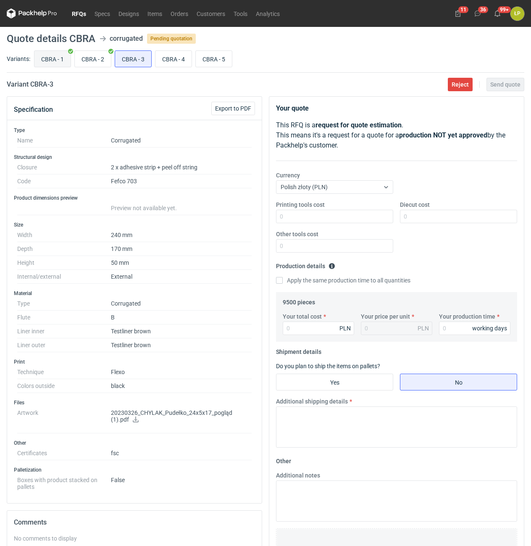
click at [48, 60] on input "CBRA - 1" at bounding box center [52, 59] width 36 height 16
radio input "true"
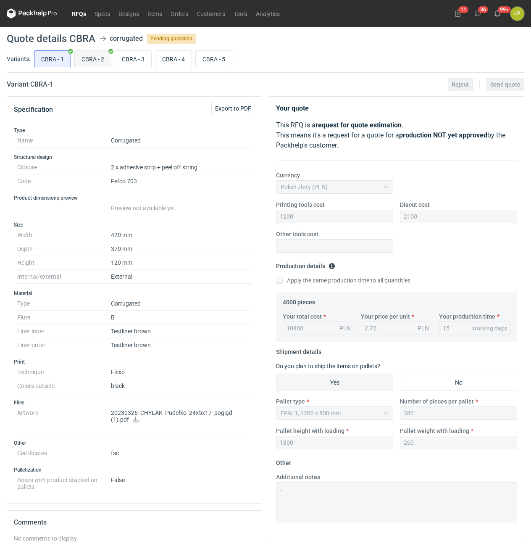
click at [82, 60] on input "CBRA - 2" at bounding box center [93, 59] width 36 height 16
radio input "true"
click at [122, 60] on input "CBRA - 3" at bounding box center [133, 59] width 36 height 16
radio input "true"
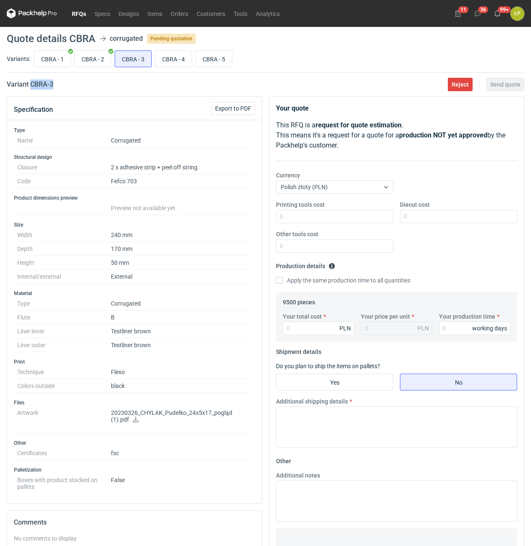
drag, startPoint x: 71, startPoint y: 89, endPoint x: 31, endPoint y: 90, distance: 39.9
click at [31, 90] on main "Quote details CBRA corrugated Pending quotation Variants: CBRA - 1 CBRA - 2 CBR…" at bounding box center [265, 369] width 524 height 685
copy h2 "CBRA - 3"
click at [92, 61] on input "CBRA - 2" at bounding box center [93, 59] width 36 height 16
radio input "true"
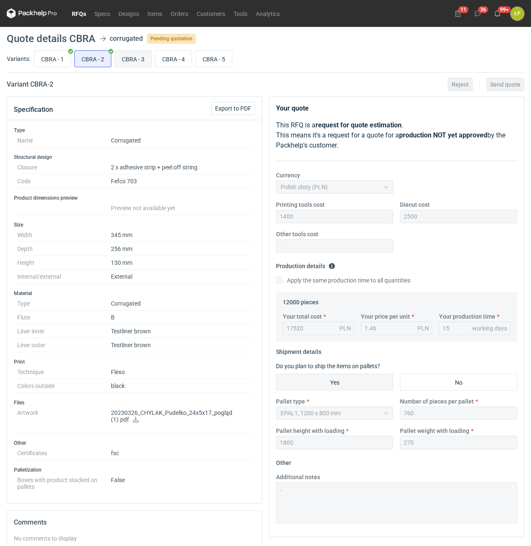
click at [129, 60] on input "CBRA - 3" at bounding box center [133, 59] width 36 height 16
radio input "true"
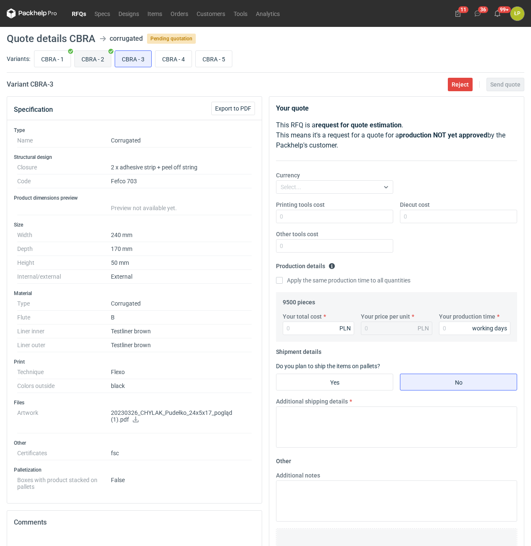
click at [100, 61] on input "CBRA - 2" at bounding box center [93, 59] width 36 height 16
radio input "true"
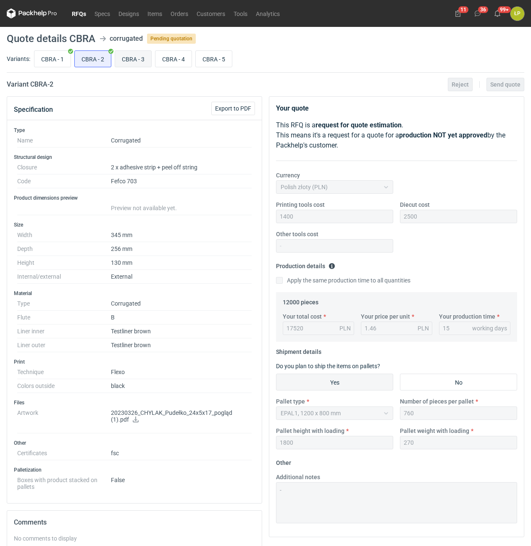
click at [128, 59] on input "CBRA - 3" at bounding box center [133, 59] width 36 height 16
radio input "true"
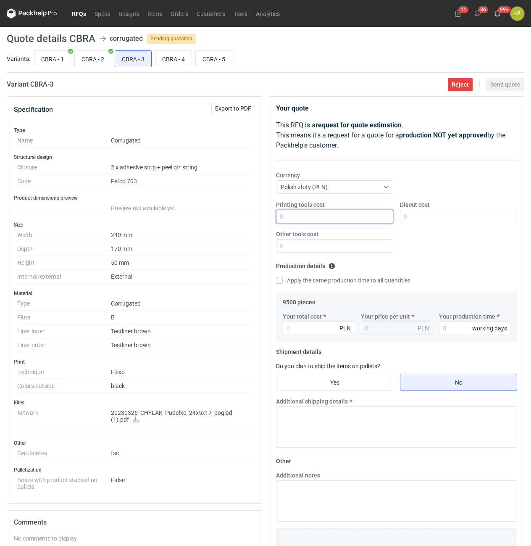
click at [326, 218] on input "Printing tools cost" at bounding box center [334, 216] width 117 height 13
click at [354, 218] on input "Printing tools cost" at bounding box center [334, 216] width 117 height 13
type input "800"
click at [432, 215] on input "Diecut cost" at bounding box center [458, 216] width 117 height 13
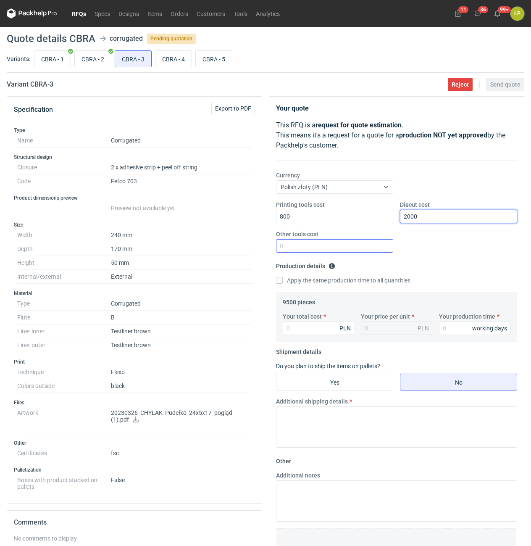
type input "2000"
click at [353, 244] on input "Other tools cost" at bounding box center [334, 245] width 117 height 13
type input "0"
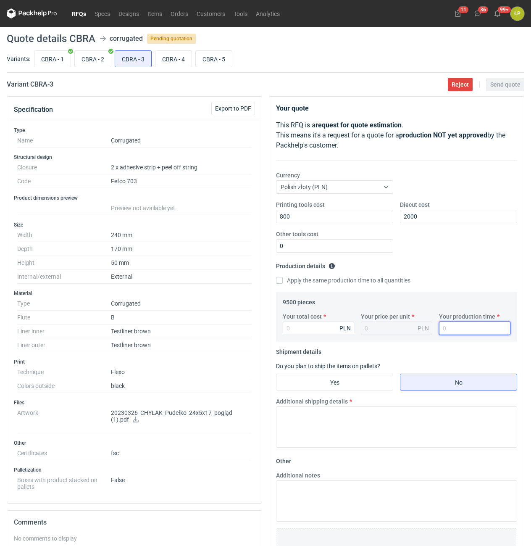
click at [459, 326] on input "Your production time" at bounding box center [474, 327] width 71 height 13
type input "15"
click at [329, 324] on input "Your total cost" at bounding box center [318, 327] width 71 height 13
type input "8000"
type input "0.84"
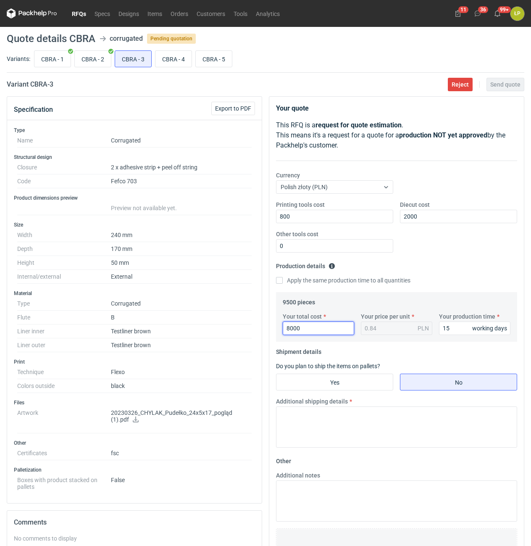
drag, startPoint x: 308, startPoint y: 326, endPoint x: 251, endPoint y: 327, distance: 57.1
click at [283, 327] on input "8000" at bounding box center [318, 327] width 71 height 13
type input "8075"
type input "0.85"
type input "8075"
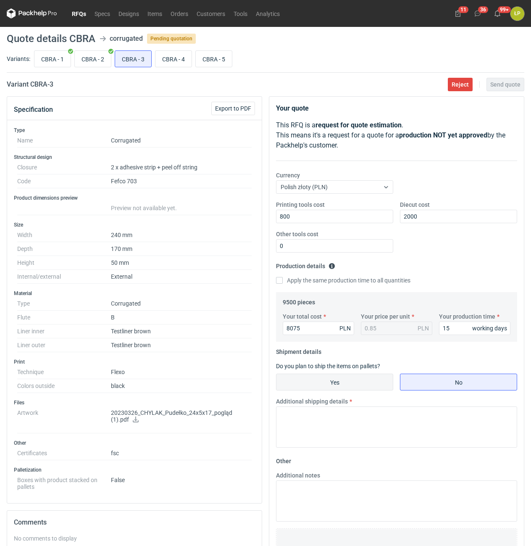
click at [341, 387] on input "Yes" at bounding box center [334, 382] width 116 height 16
radio input "true"
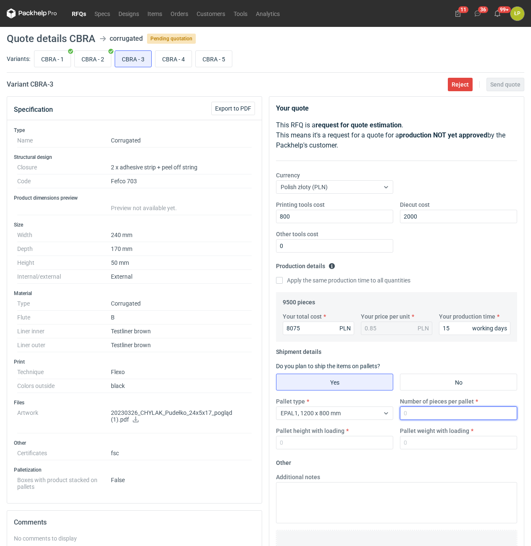
click at [405, 412] on input "Number of pieces per pallet" at bounding box center [458, 412] width 117 height 13
type input "760"
click at [337, 437] on input "Pallet height with loading" at bounding box center [334, 442] width 117 height 13
type input "800"
click at [447, 450] on div "Pallet type EPAL1, 1200 x 800 mm Number of pieces per pallet 760 Pallet height …" at bounding box center [397, 426] width 248 height 59
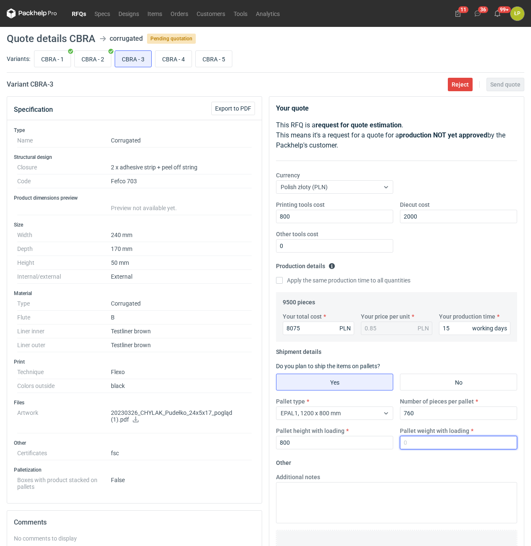
click at [450, 444] on input "Pallet weight with loading" at bounding box center [458, 442] width 117 height 13
click at [132, 418] on icon at bounding box center [135, 419] width 7 height 6
click at [459, 443] on input "Pallet weight with loading" at bounding box center [458, 442] width 117 height 13
drag, startPoint x: 461, startPoint y: 454, endPoint x: 455, endPoint y: 444, distance: 11.3
click at [459, 451] on div "Pallet type EPAL1, 1200 x 800 mm Number of pieces per pallet 760 Pallet height …" at bounding box center [397, 426] width 248 height 59
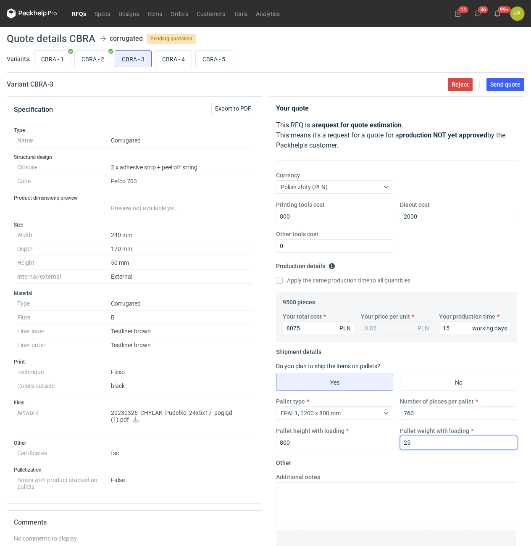
drag, startPoint x: 452, startPoint y: 443, endPoint x: 368, endPoint y: 442, distance: 83.6
click at [400, 442] on input "25" at bounding box center [458, 442] width 117 height 13
type input "125"
click at [434, 465] on fieldset "Other Additional notes Browse files or drop to attach" at bounding box center [396, 518] width 241 height 124
click at [504, 80] on button "Send quote" at bounding box center [505, 84] width 38 height 13
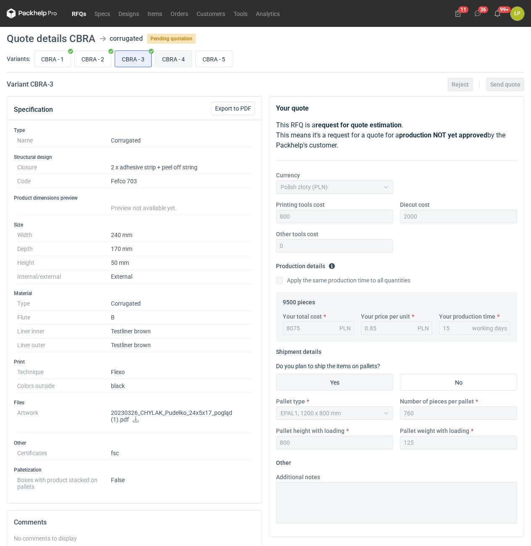
click at [179, 64] on input "CBRA - 4" at bounding box center [173, 59] width 36 height 16
radio input "true"
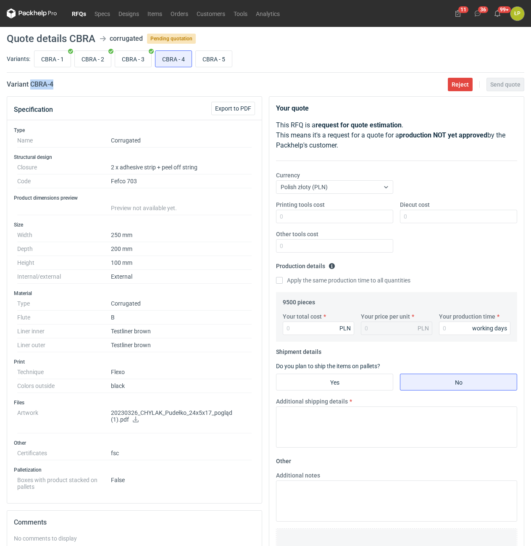
drag, startPoint x: 62, startPoint y: 89, endPoint x: 31, endPoint y: 91, distance: 31.6
click at [31, 91] on main "Quote details CBRA corrugated Pending quotation Variants: CBRA - 1 CBRA - 2 CBR…" at bounding box center [265, 369] width 524 height 685
copy h2 "CBRA - 4"
click at [143, 60] on input "CBRA - 3" at bounding box center [133, 59] width 36 height 16
radio input "true"
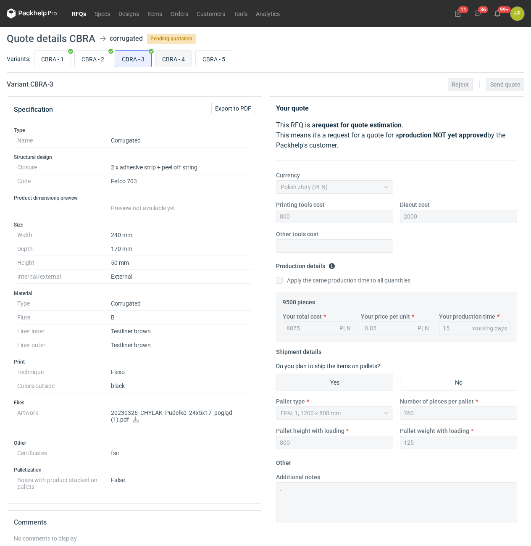
click at [172, 58] on input "CBRA - 4" at bounding box center [173, 59] width 36 height 16
radio input "true"
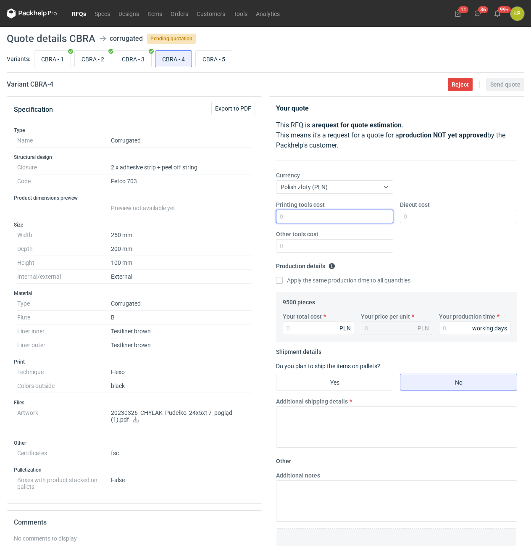
click at [318, 222] on input "Printing tools cost" at bounding box center [334, 216] width 117 height 13
type input "900"
click at [405, 215] on input "Diecut cost" at bounding box center [458, 216] width 117 height 13
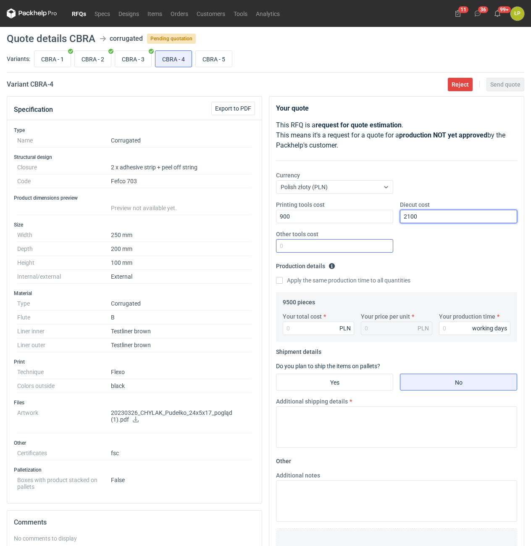
type input "2100"
click at [375, 242] on input "Other tools cost" at bounding box center [334, 245] width 117 height 13
type input "0"
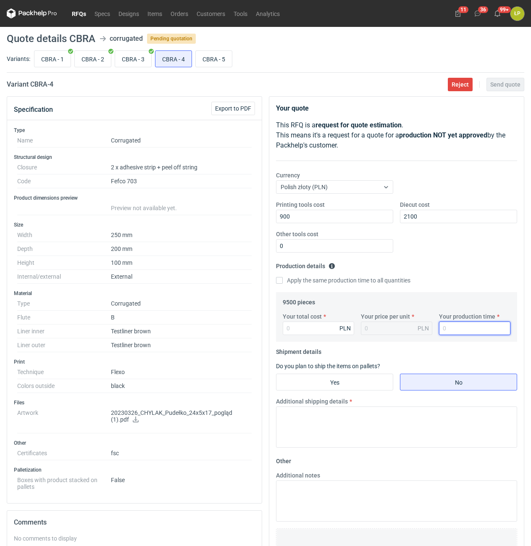
click at [444, 323] on input "Your production time" at bounding box center [474, 327] width 71 height 13
type input "15"
click at [332, 330] on input "Your total cost" at bounding box center [318, 327] width 71 height 13
type input "9690"
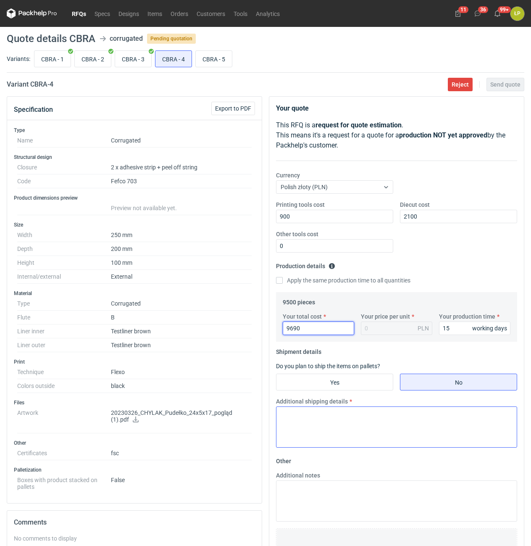
type input "1.02"
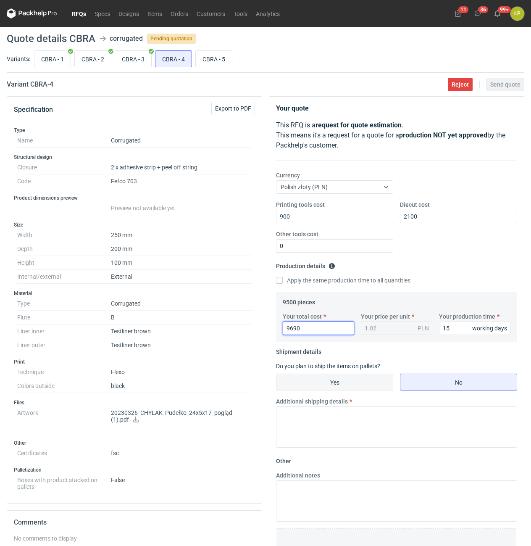
type input "9690"
click at [336, 389] on input "Yes" at bounding box center [334, 382] width 116 height 16
radio input "true"
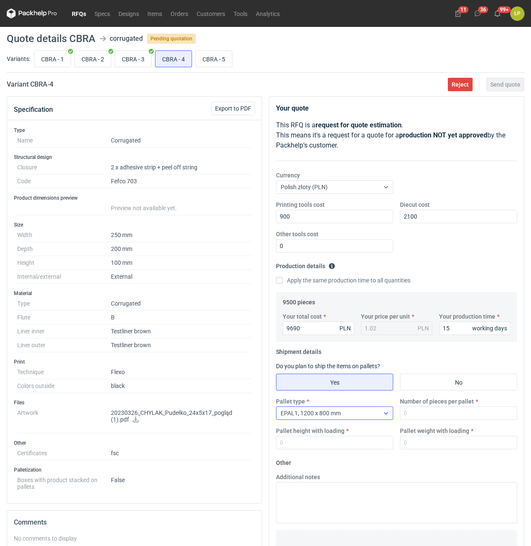
click at [343, 412] on div "EPAL1, 1200 x 800 mm" at bounding box center [327, 413] width 103 height 12
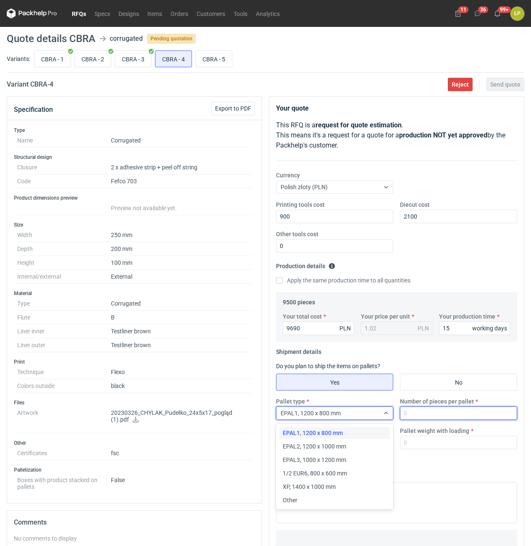
click at [415, 410] on input "Number of pieces per pallet" at bounding box center [458, 412] width 117 height 13
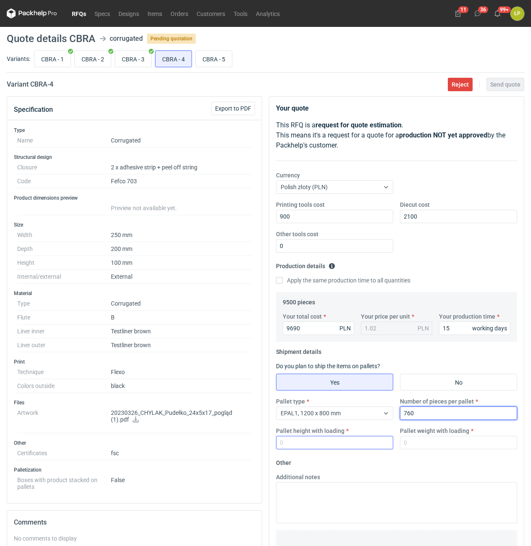
type input "760"
click at [359, 447] on input "Pallet height with loading" at bounding box center [334, 442] width 117 height 13
type input "1800"
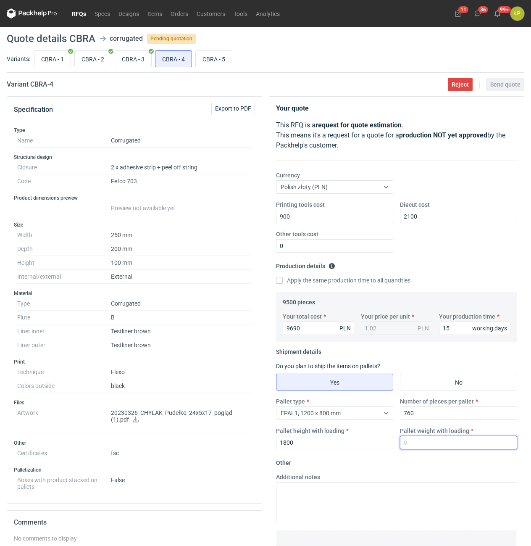
click at [416, 446] on input "Pallet weight with loading" at bounding box center [458, 442] width 117 height 13
click at [455, 444] on input "Pallet weight with loading" at bounding box center [458, 442] width 117 height 13
type input "170"
click at [457, 466] on fieldset "Other Additional notes Browse files or drop to attach" at bounding box center [396, 518] width 241 height 124
click at [512, 84] on span "Send quote" at bounding box center [505, 85] width 30 height 6
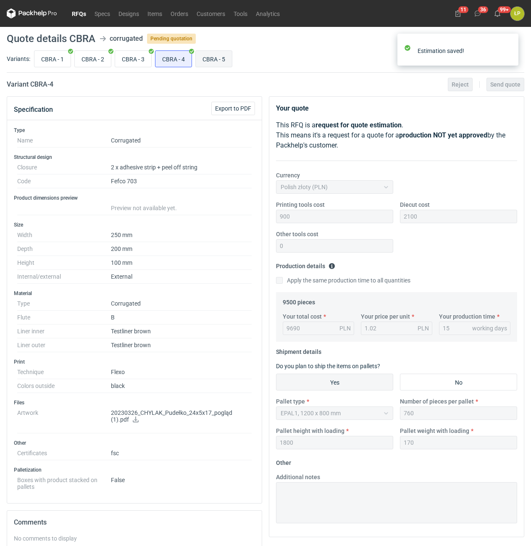
click at [213, 62] on input "CBRA - 5" at bounding box center [214, 59] width 36 height 16
radio input "true"
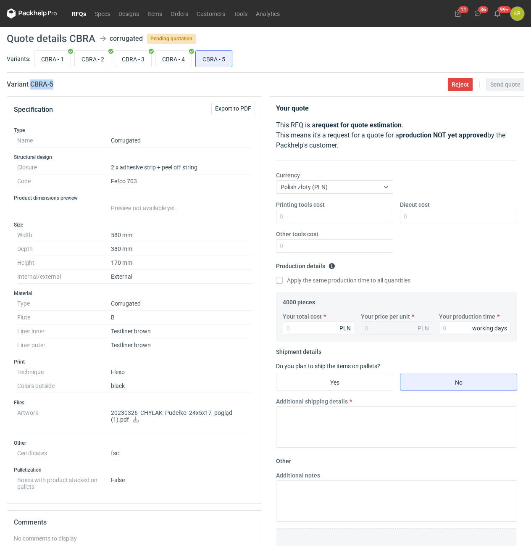
drag, startPoint x: 68, startPoint y: 86, endPoint x: 31, endPoint y: 88, distance: 37.4
click at [31, 88] on div "Variant CBRA - 5 Reject Send quote" at bounding box center [266, 84] width 518 height 10
copy h2 "CBRA - 5"
click at [336, 218] on input "Printing tools cost" at bounding box center [334, 216] width 117 height 13
click at [365, 218] on input "Printing tools cost" at bounding box center [334, 216] width 117 height 13
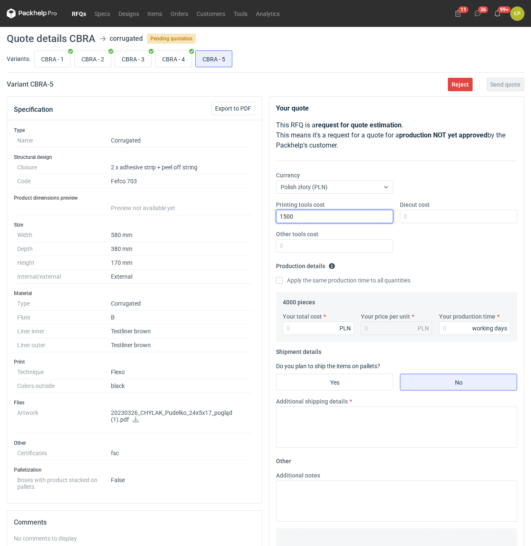
type input "1500"
click at [422, 209] on div "Diecut cost" at bounding box center [459, 211] width 124 height 23
click at [422, 215] on input "Diecut cost" at bounding box center [458, 216] width 117 height 13
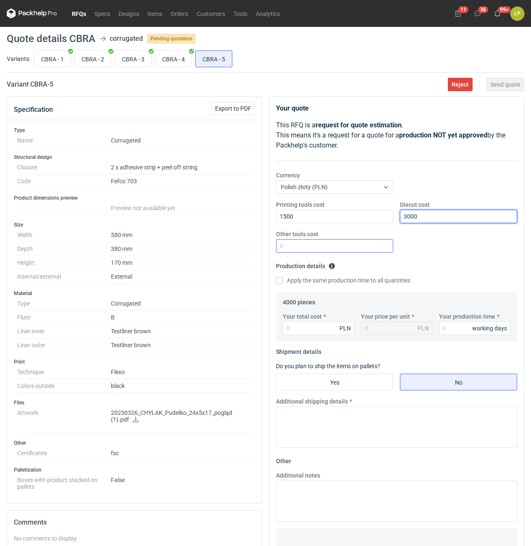
type input "3000"
click at [373, 239] on input "Other tools cost" at bounding box center [334, 245] width 117 height 13
type input "0"
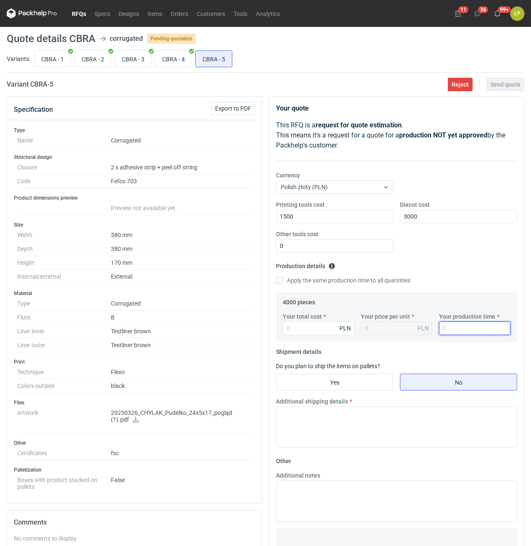
click at [448, 331] on input "Your production time" at bounding box center [474, 327] width 71 height 13
type input "15"
click at [336, 324] on input "Your total cost" at bounding box center [318, 327] width 71 height 13
type input "13720"
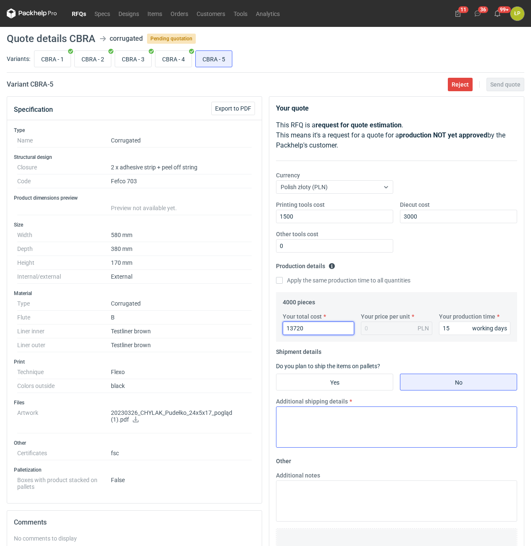
type input "3.43"
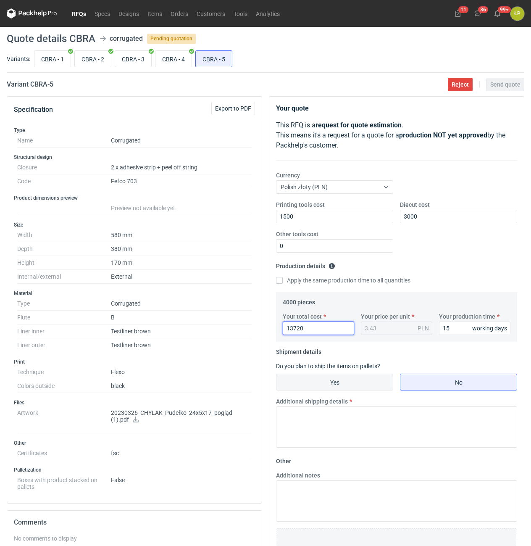
type input "13720"
click at [360, 379] on input "Yes" at bounding box center [334, 382] width 116 height 16
radio input "true"
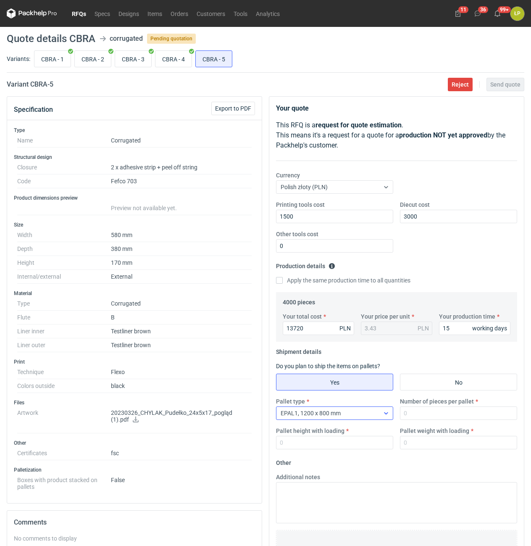
click at [357, 414] on div "EPAL1, 1200 x 800 mm" at bounding box center [327, 413] width 103 height 12
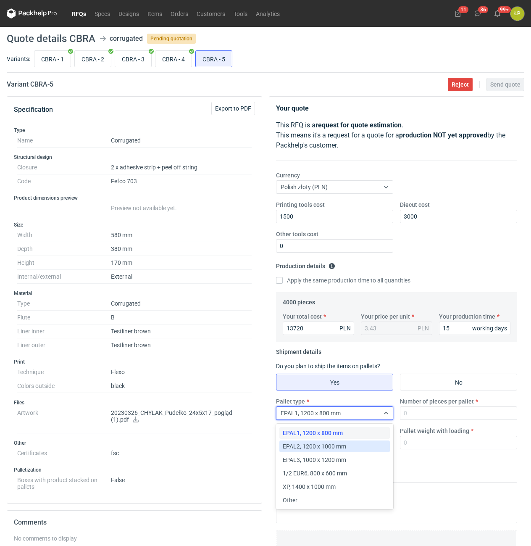
click at [355, 445] on div "EPAL2, 1200 x 1000 mm" at bounding box center [335, 446] width 104 height 8
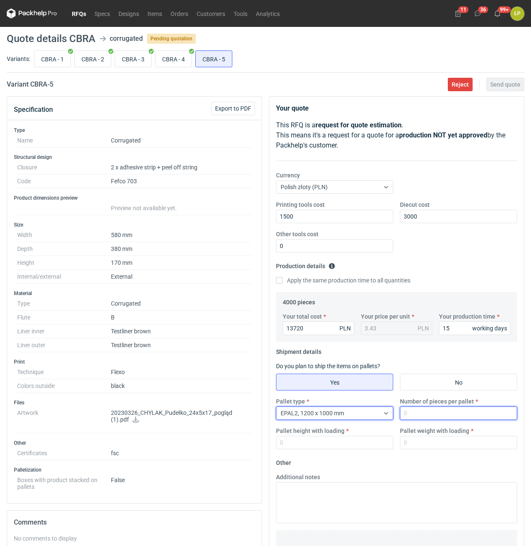
click at [426, 414] on input "Number of pieces per pallet" at bounding box center [458, 412] width 117 height 13
click at [425, 413] on input "Number of pieces per pallet" at bounding box center [458, 412] width 117 height 13
type input "380"
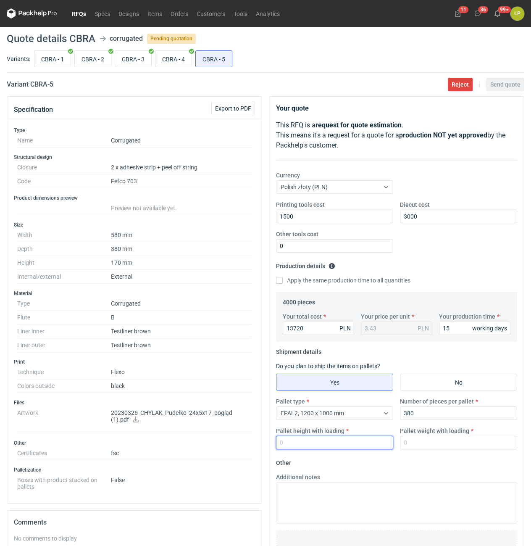
click at [367, 444] on input "Pallet height with loading" at bounding box center [334, 442] width 117 height 13
type input "1800"
click at [423, 444] on input "Pallet weight with loading" at bounding box center [458, 442] width 117 height 13
